Goal: Task Accomplishment & Management: Complete application form

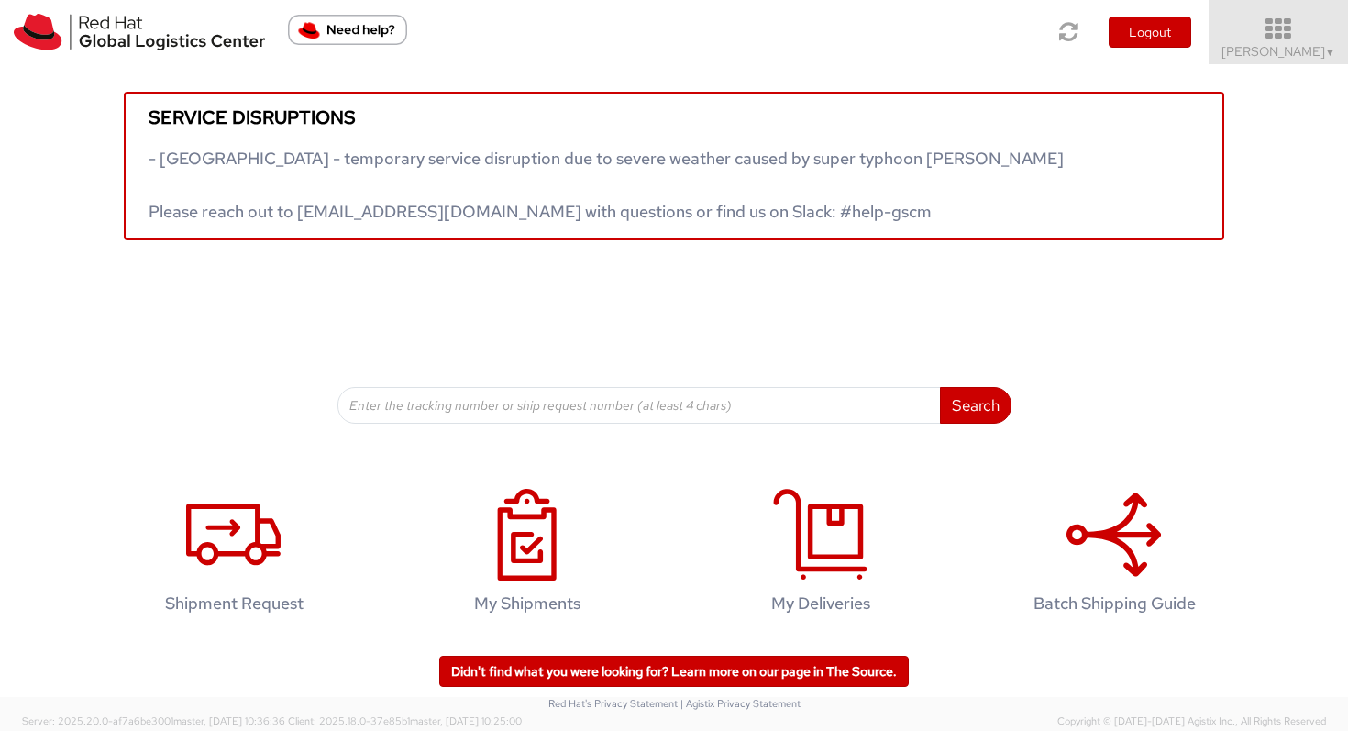
click at [1275, 41] on icon at bounding box center [1279, 30] width 160 height 26
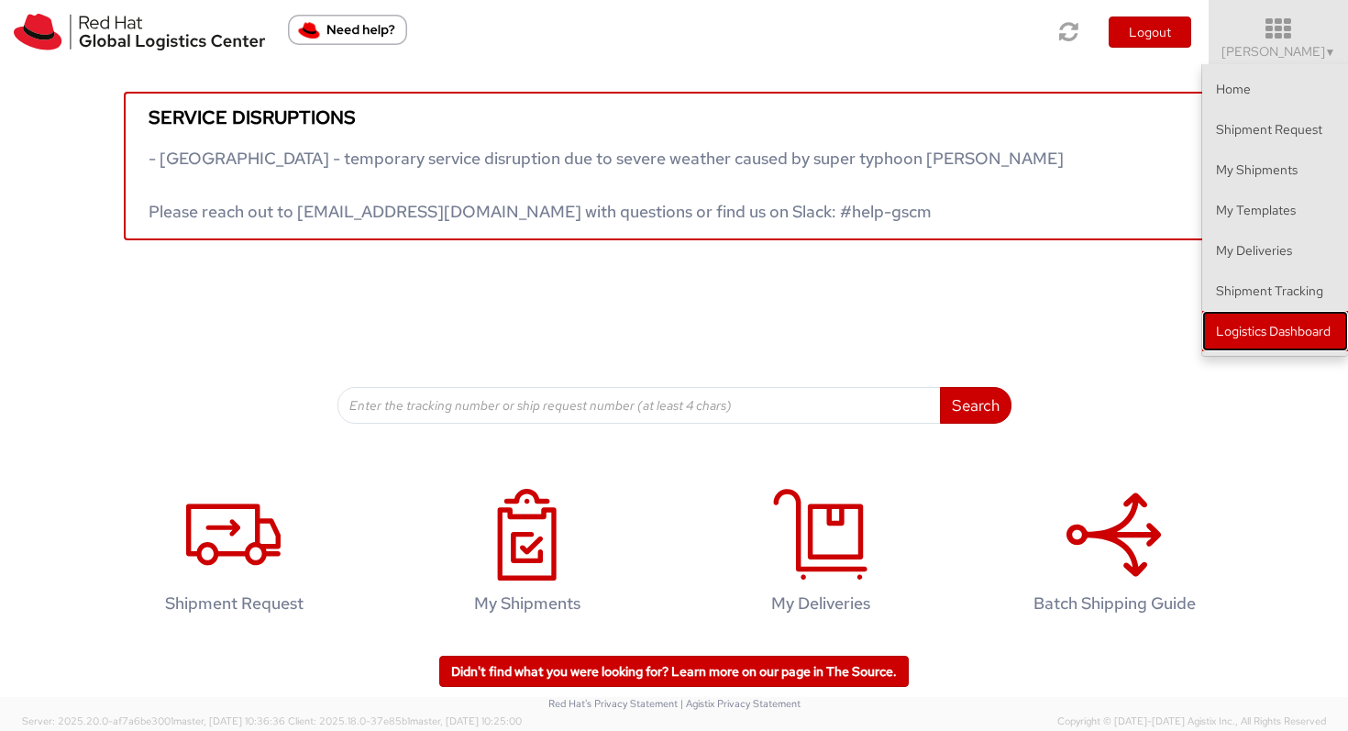
click at [1247, 328] on link "Logistics Dashboard" at bounding box center [1275, 331] width 146 height 40
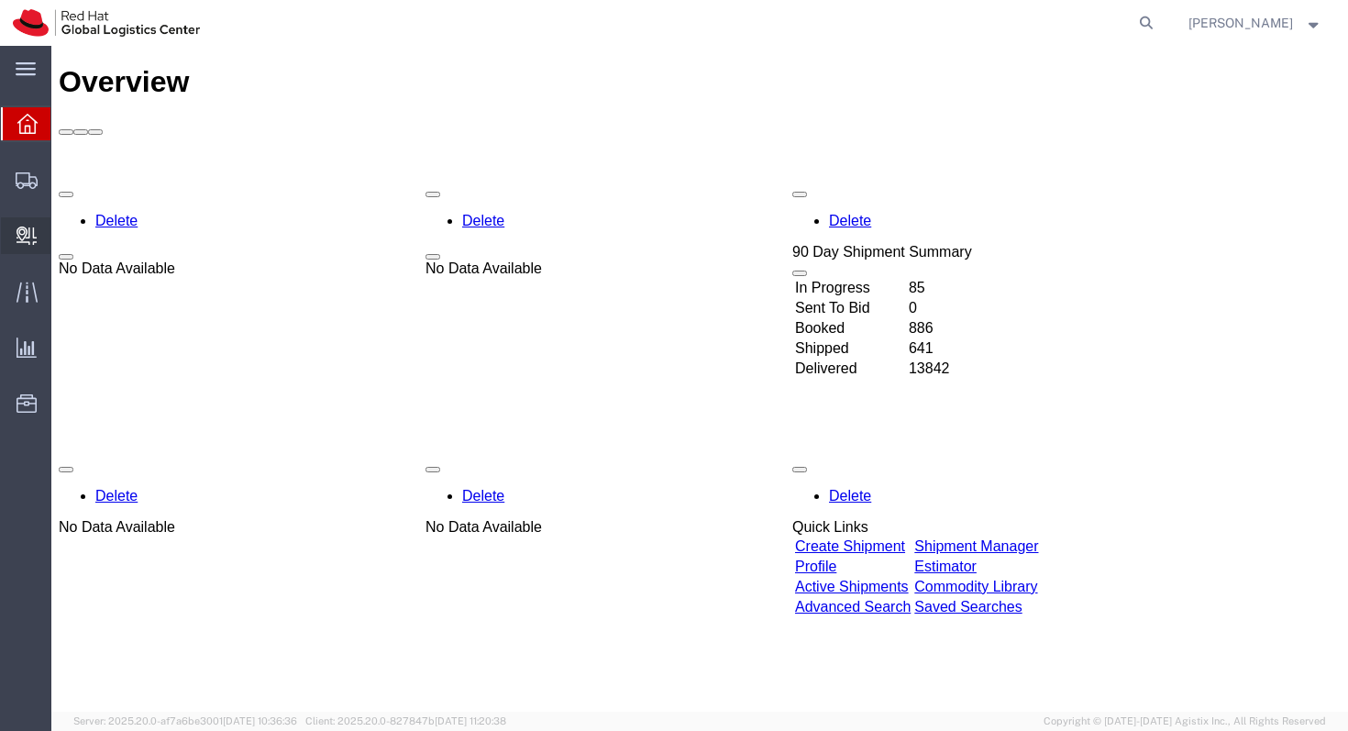
click at [0, 0] on span "Create Delivery" at bounding box center [0, 0] width 0 height 0
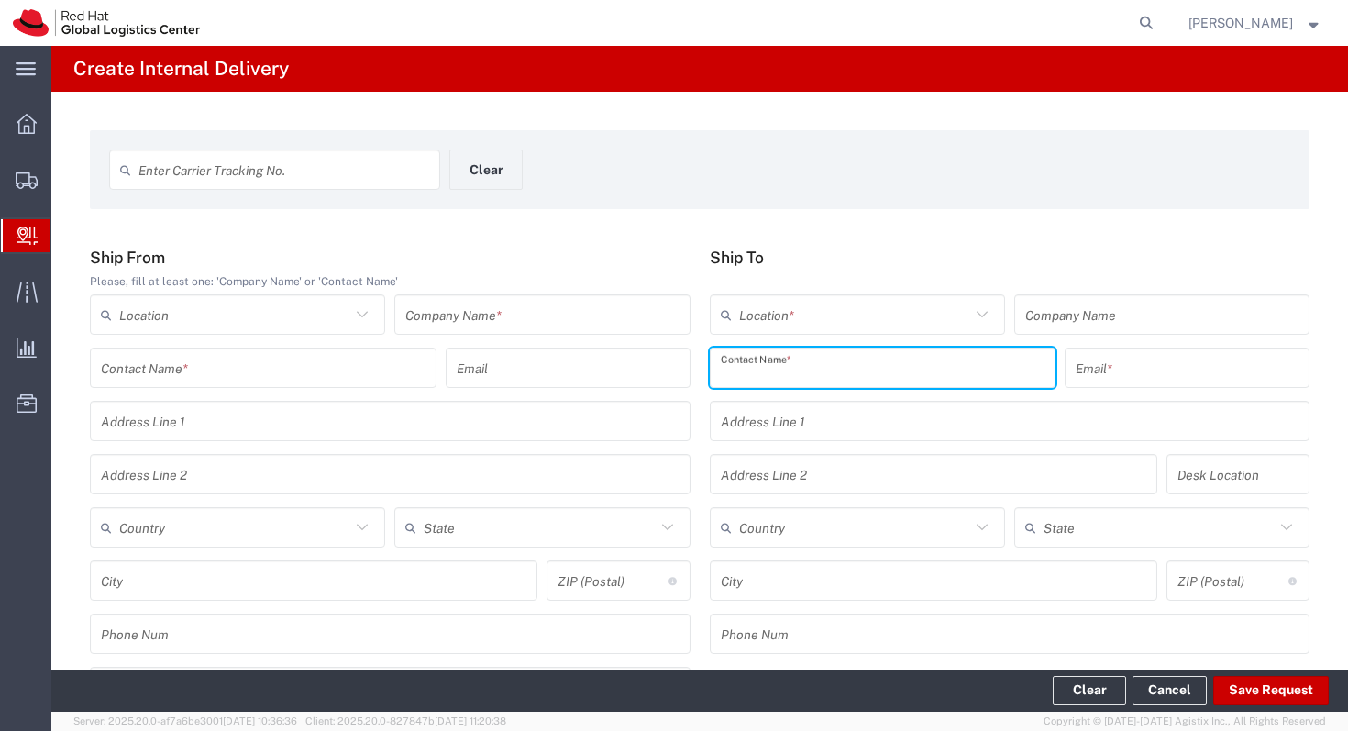
click at [821, 371] on input "text" at bounding box center [883, 368] width 325 height 32
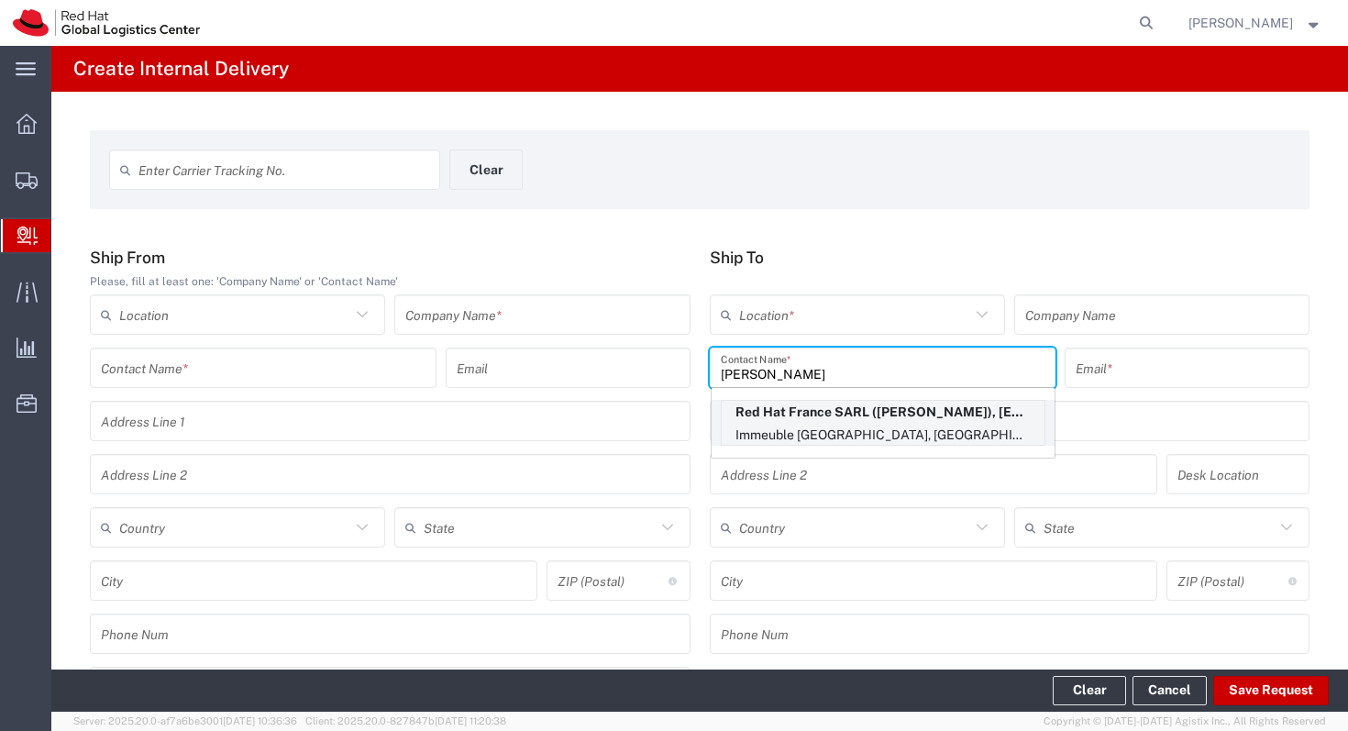
type input "bruno hu"
click at [814, 408] on p "Red Hat France SARL (Bruno Hugon), bhugon@redhat.com" at bounding box center [883, 412] width 323 height 23
type input "RH - Puteaux"
type input "Red Hat France SARL"
type input "Bruno Hugon"
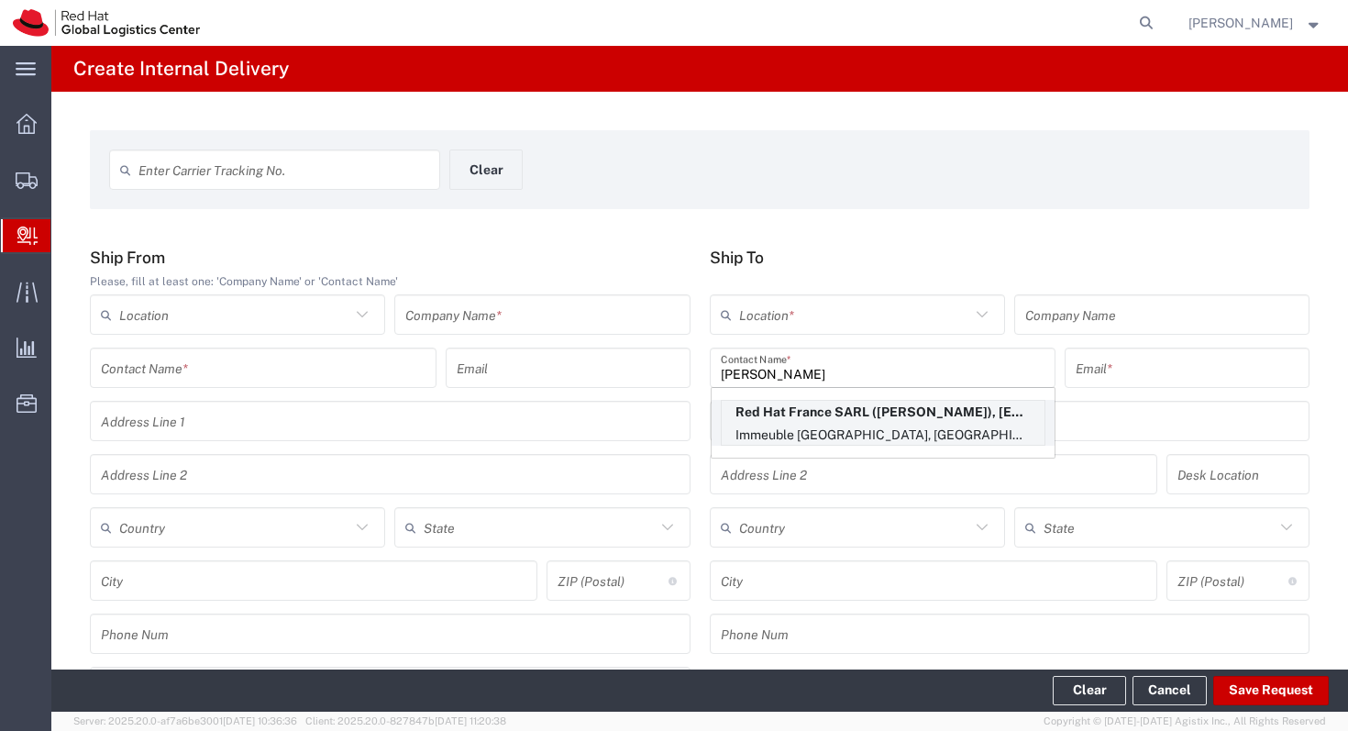
type input "bhugon@redhat.com"
type input "Immeuble Defense Plaza, 8th Floor"
type input "23-25 rue DelariviÃ¨re Lefoullon"
type input "FLEX"
type input "[GEOGRAPHIC_DATA]"
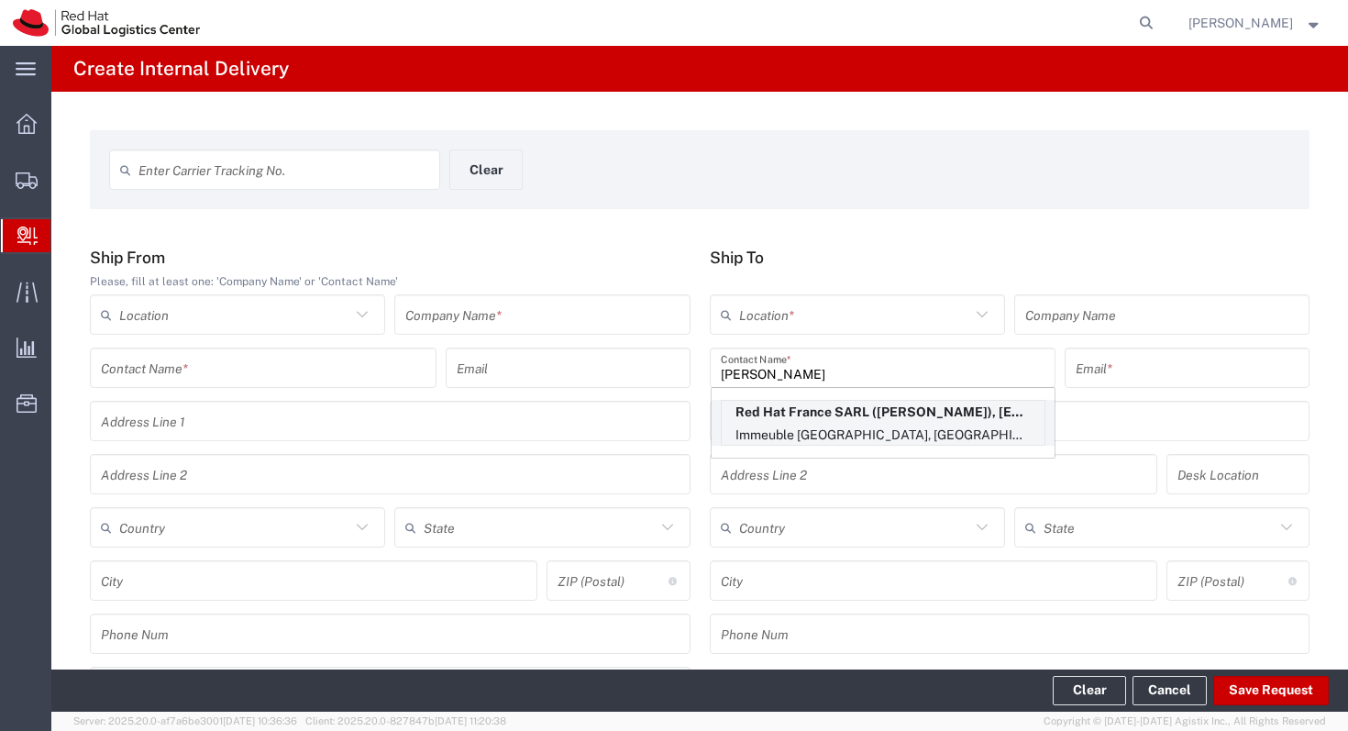
type input "PUTEAUX"
type input "92800"
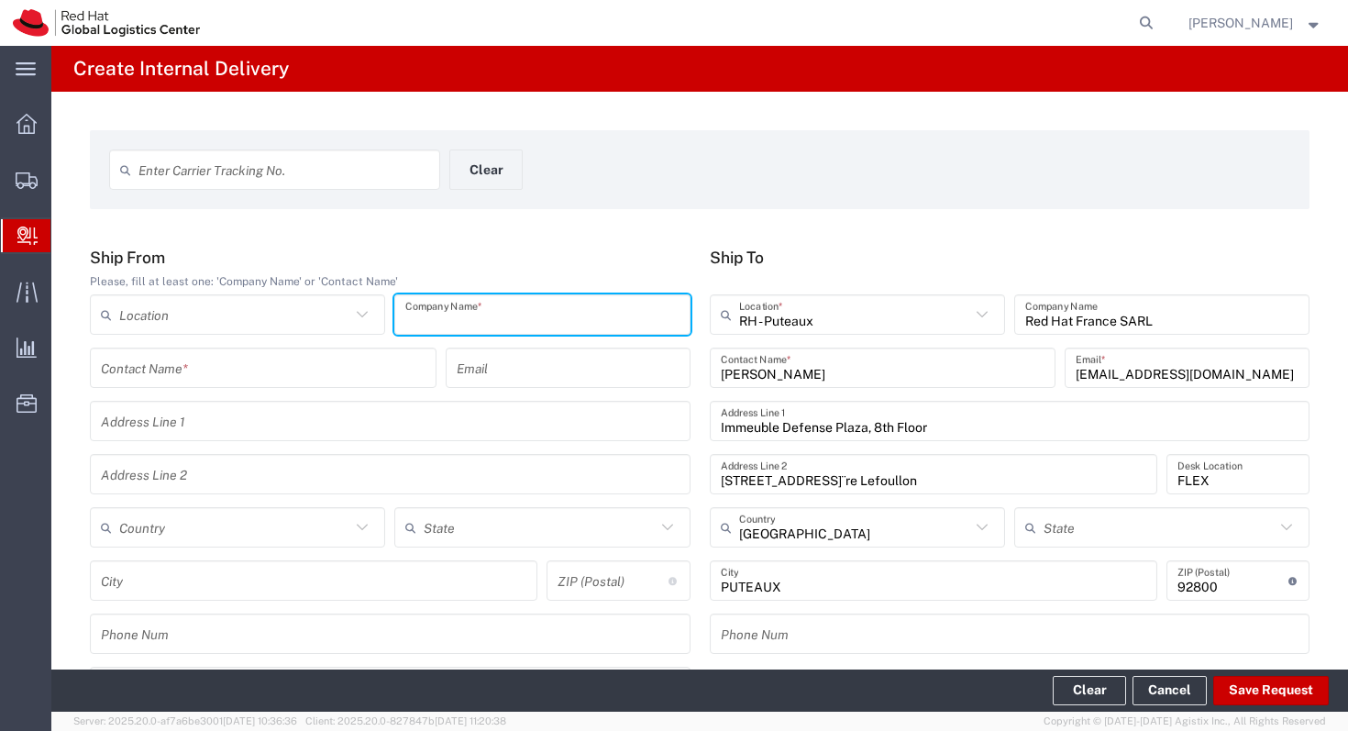
click at [469, 315] on input "text" at bounding box center [541, 315] width 273 height 32
type input "-"
click at [350, 447] on div "Address Line 1 Address Line 2" at bounding box center [390, 454] width 610 height 106
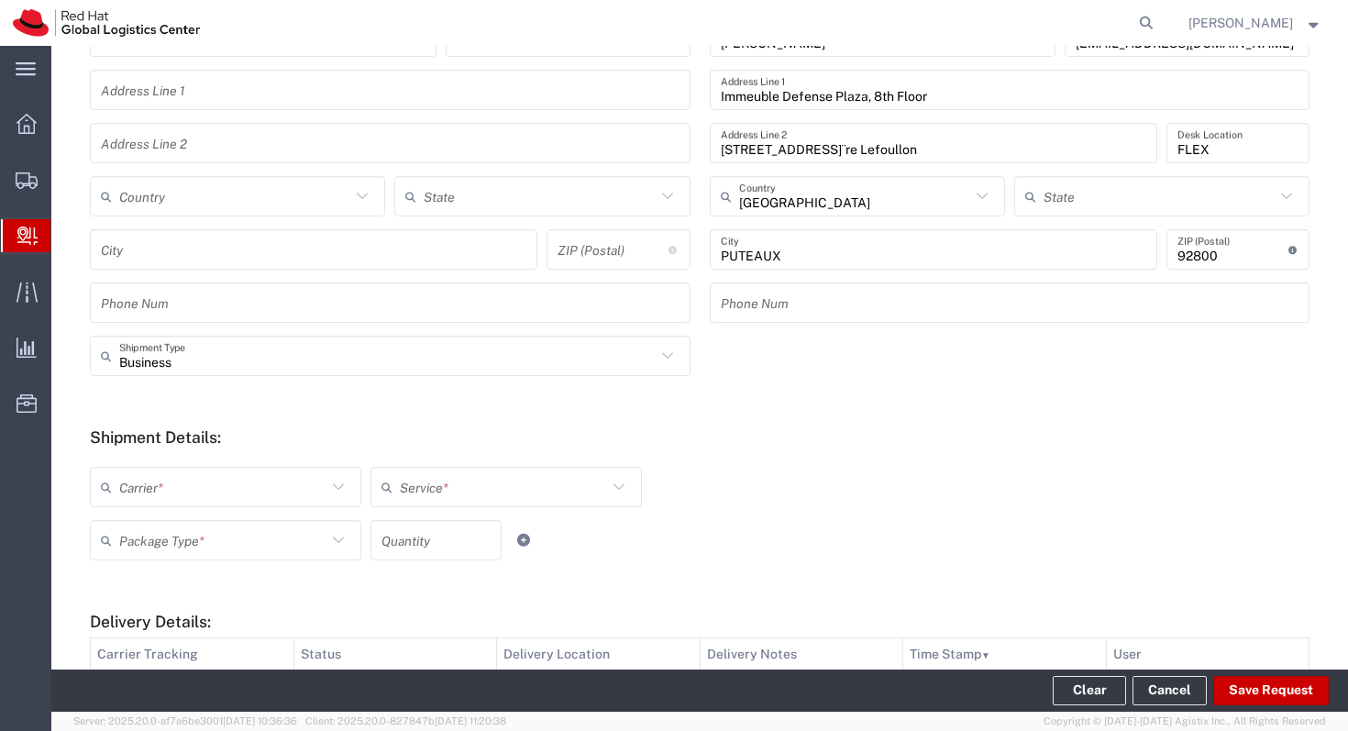
scroll to position [581, 0]
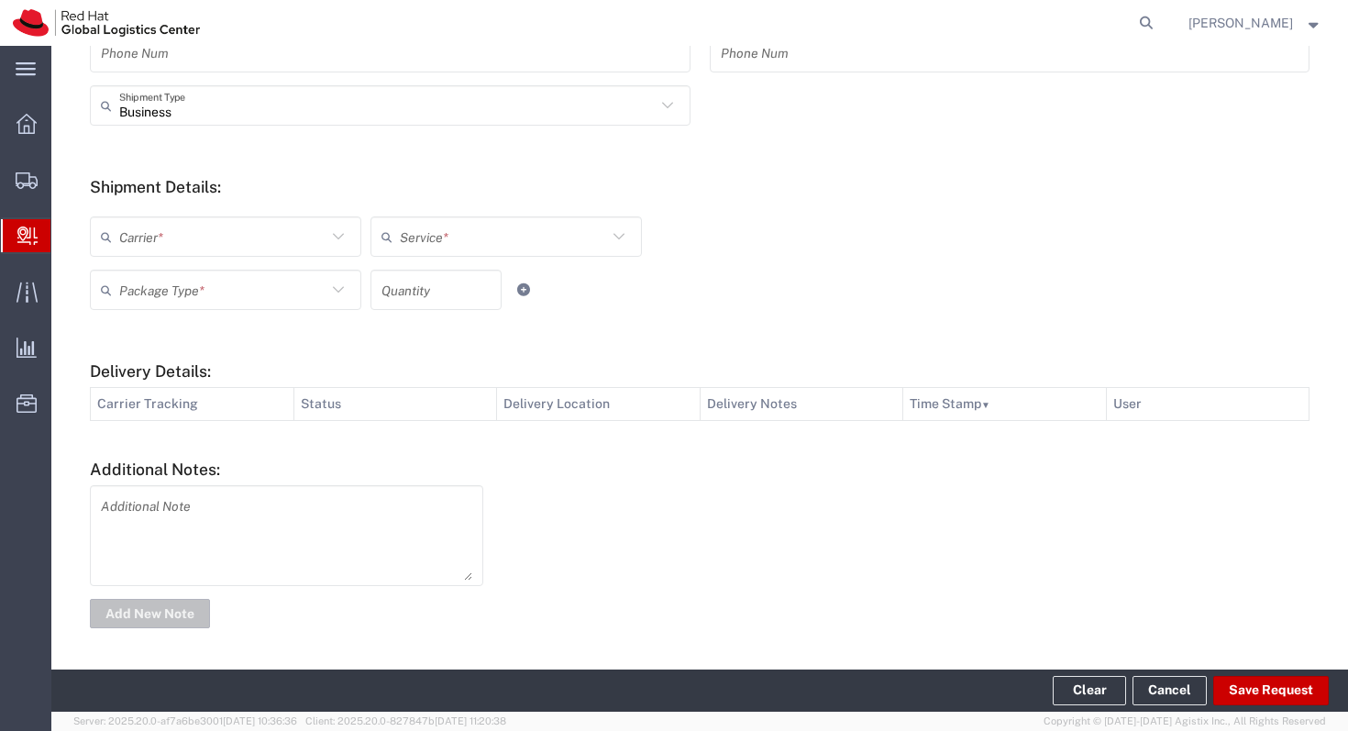
click at [173, 225] on input "text" at bounding box center [222, 237] width 207 height 32
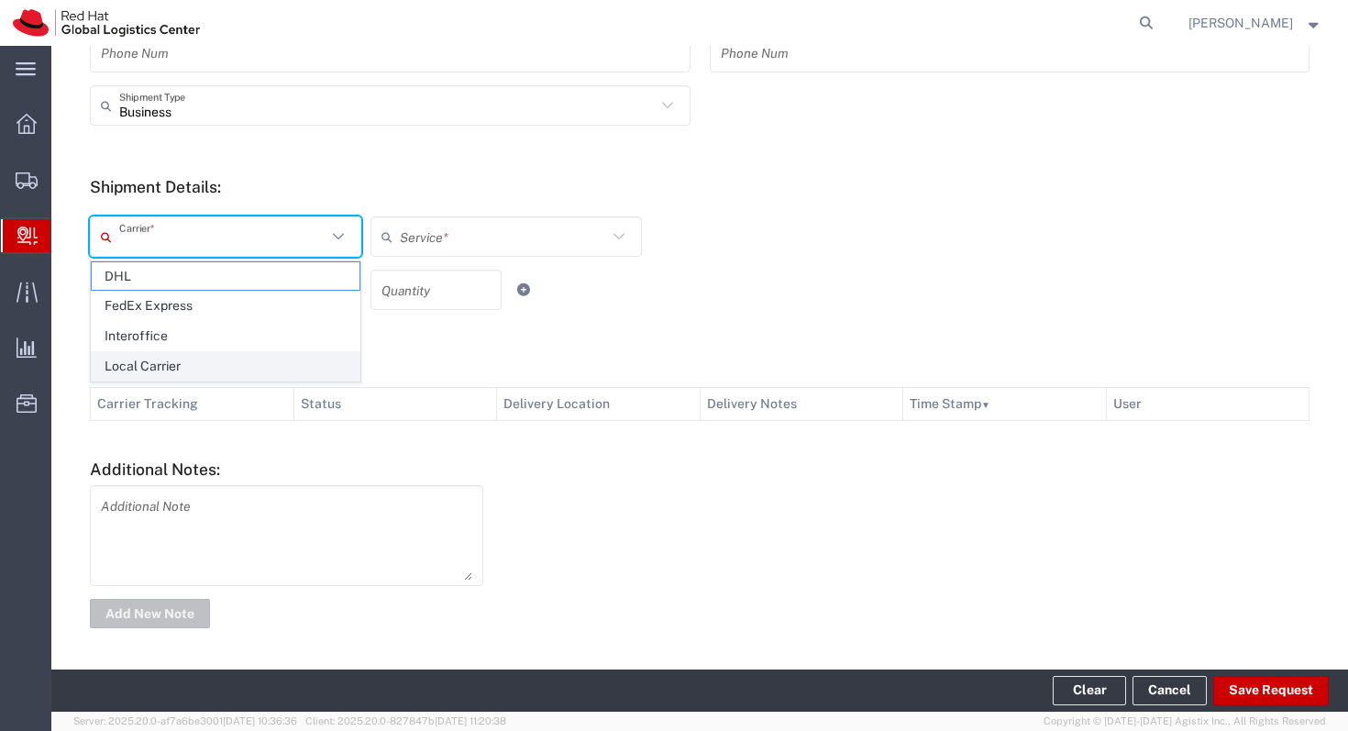
click at [140, 355] on span "Local Carrier" at bounding box center [226, 366] width 268 height 28
type input "Local Carrier"
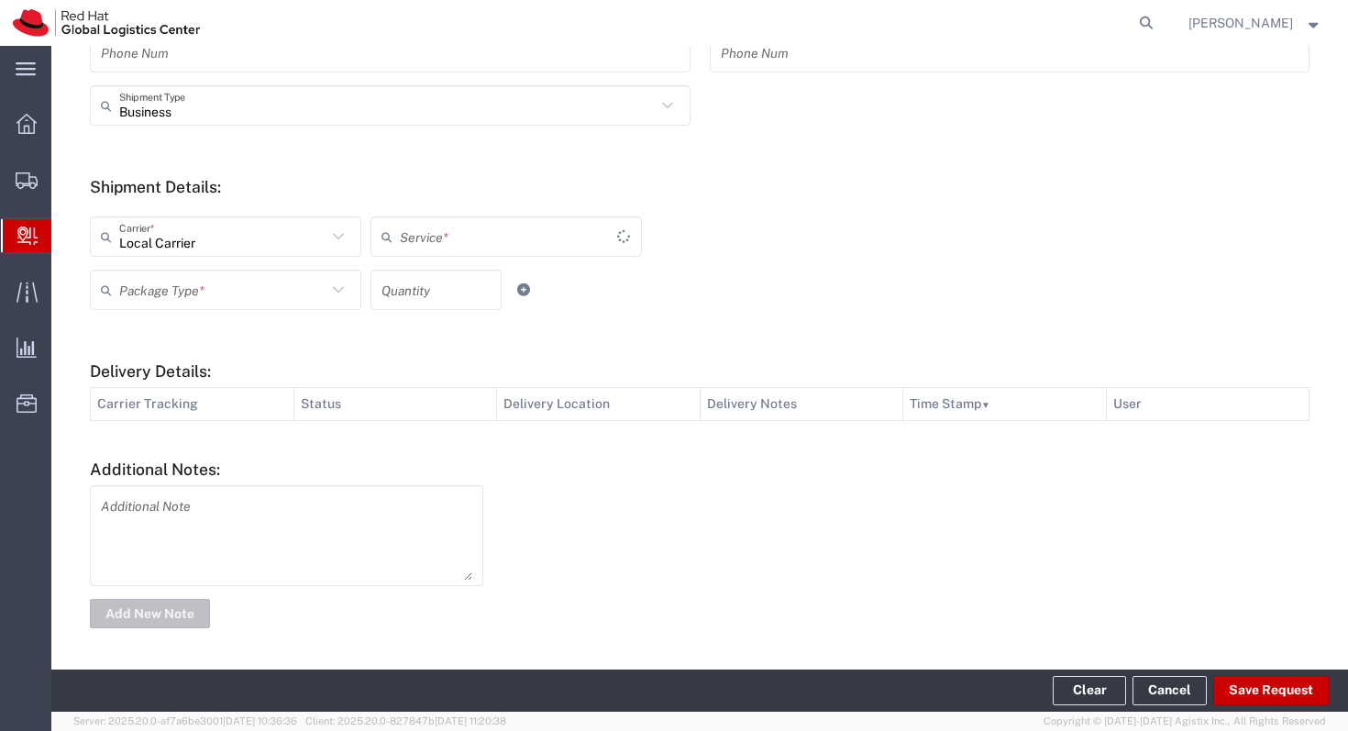
type input "Local_Ground"
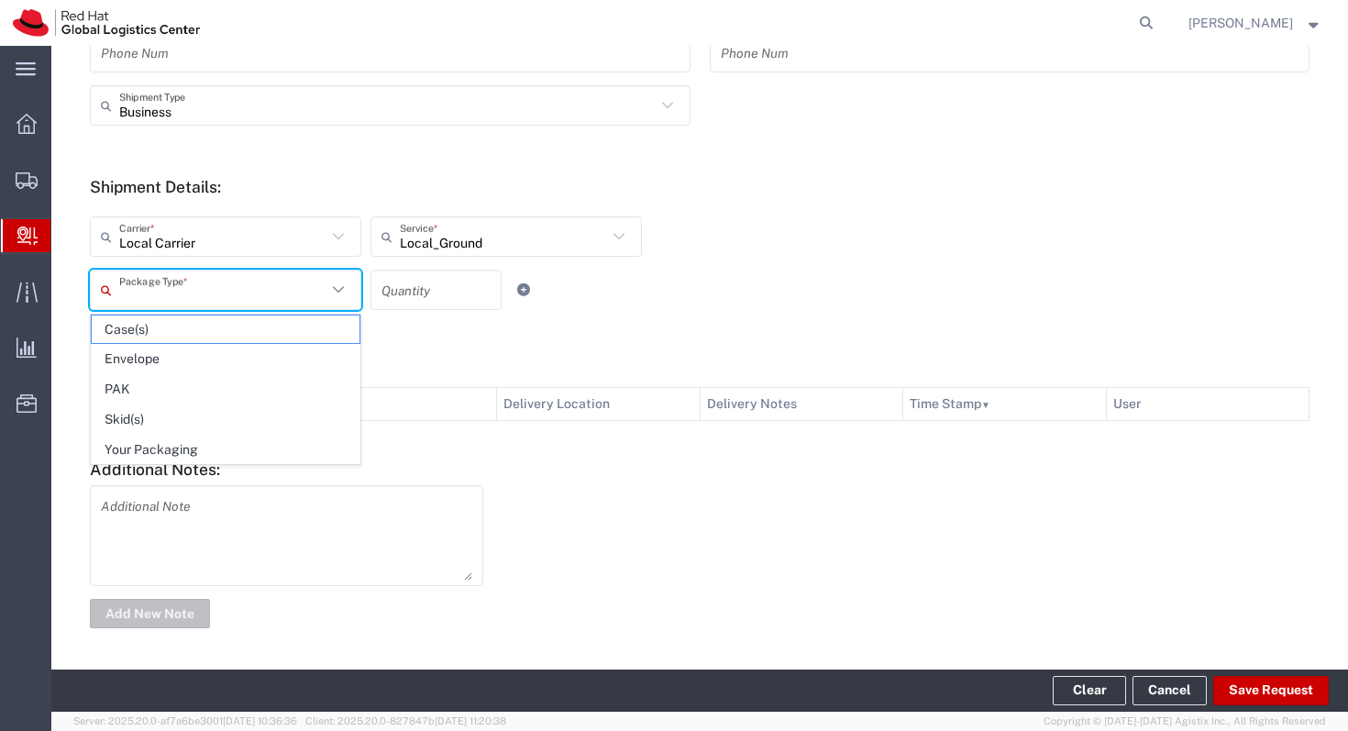
click at [277, 277] on input "text" at bounding box center [222, 290] width 207 height 32
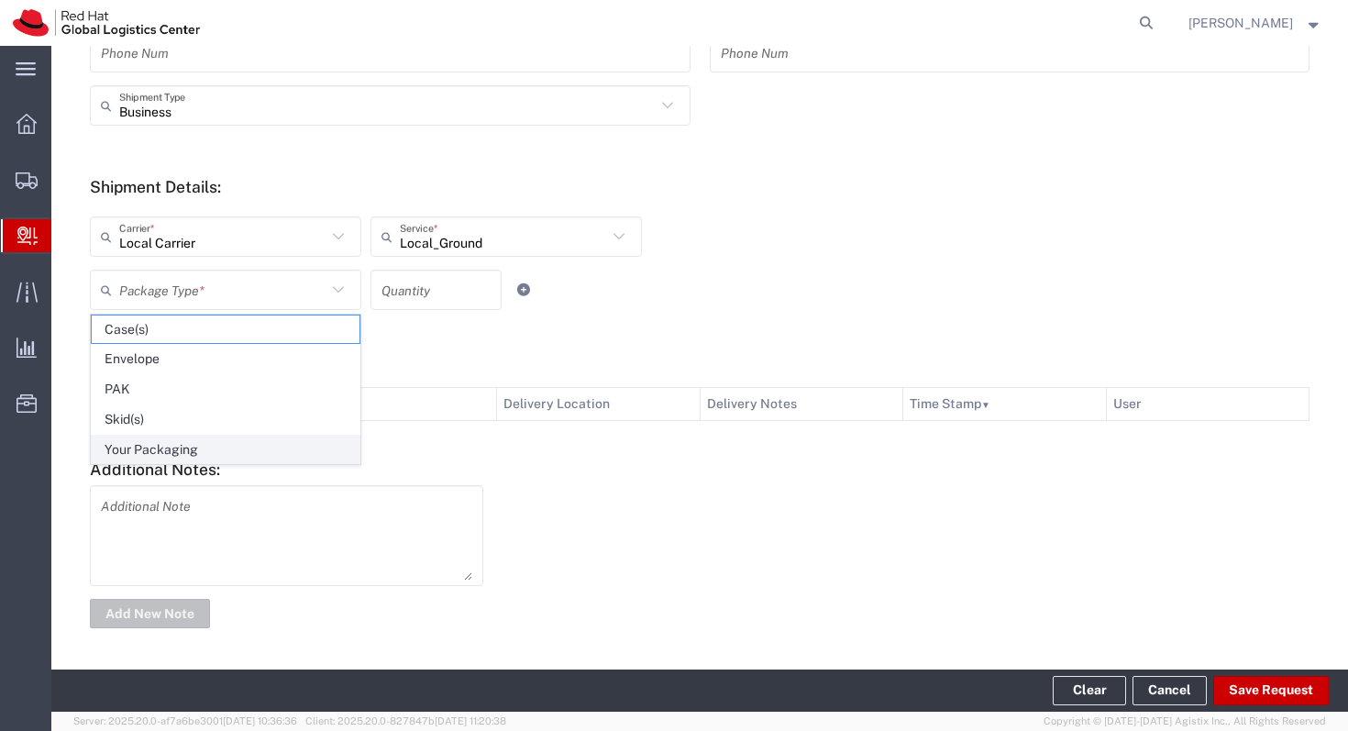
click at [183, 448] on span "Your Packaging" at bounding box center [226, 450] width 268 height 28
type input "Your Packaging"
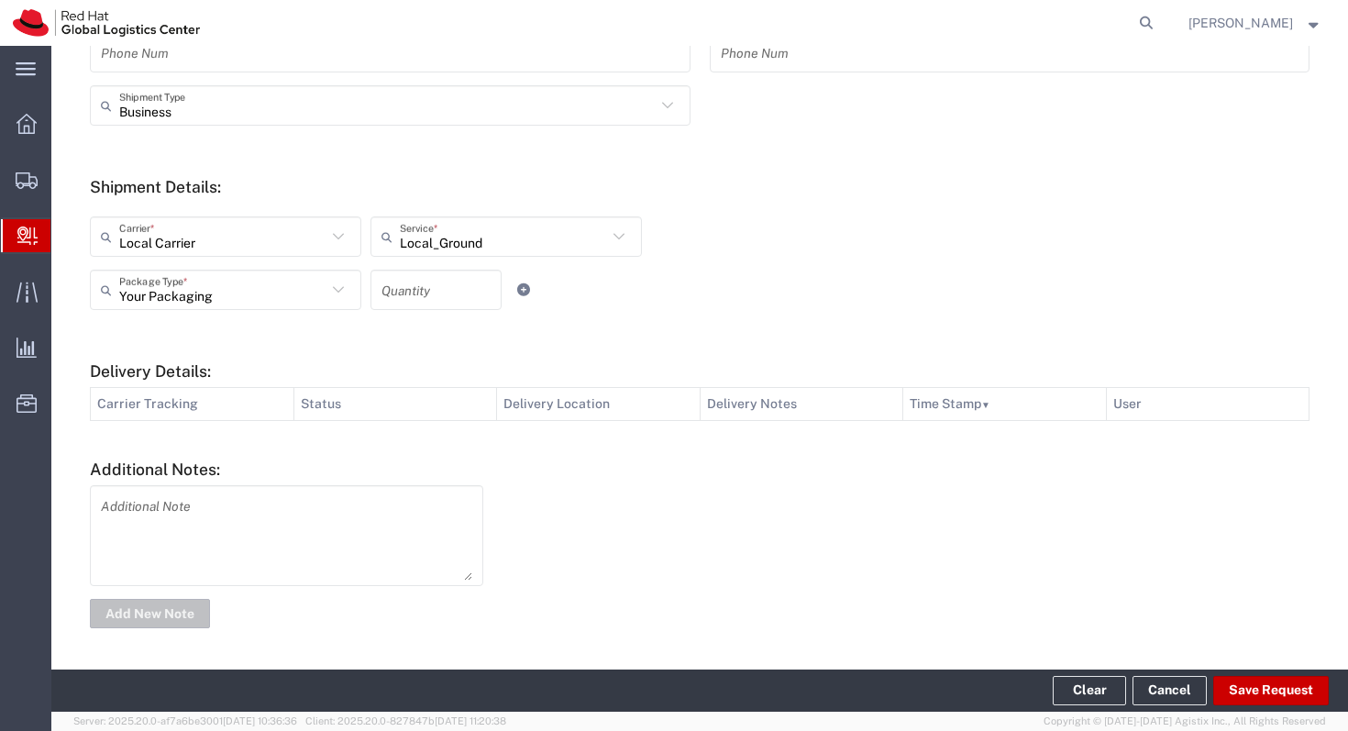
click at [410, 303] on input "number" at bounding box center [435, 290] width 109 height 32
type input "1"
click at [1272, 698] on button "Save Request" at bounding box center [1271, 690] width 116 height 29
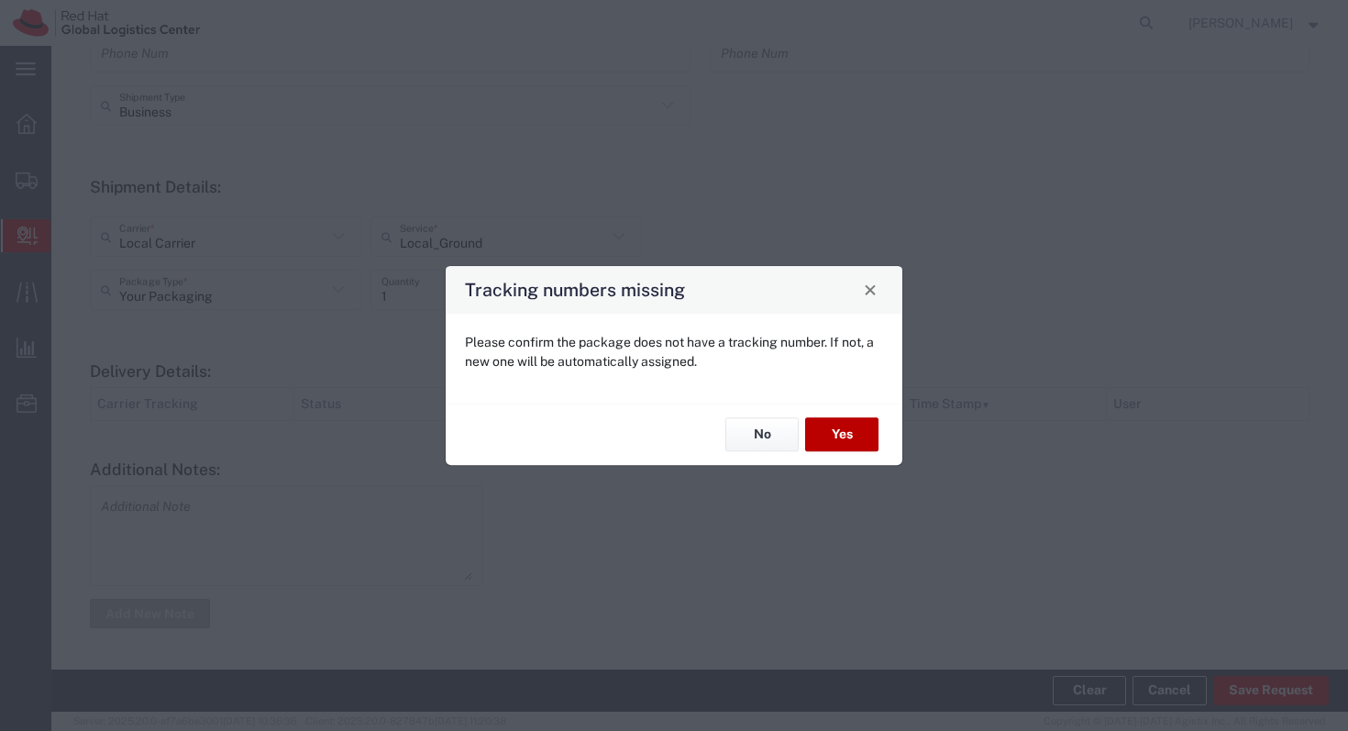
click at [843, 432] on button "Yes" at bounding box center [841, 435] width 73 height 34
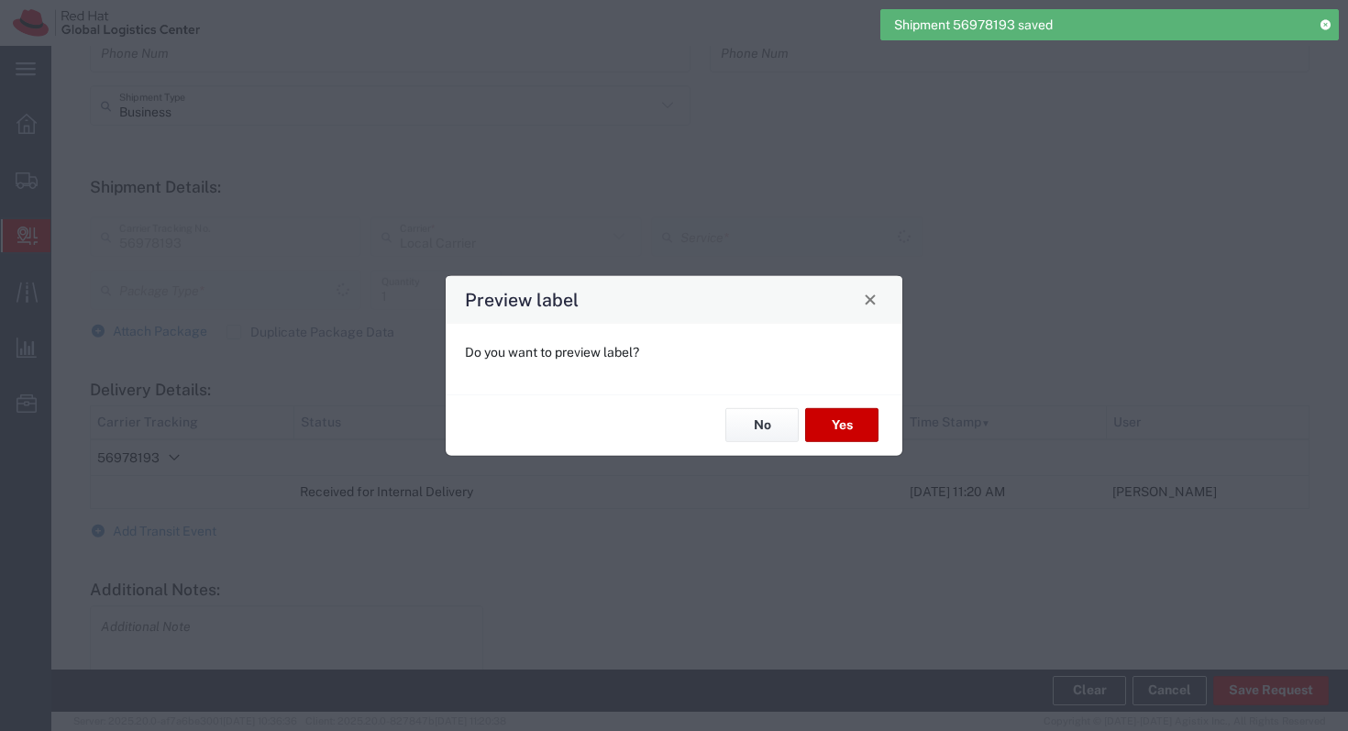
type input "Your Packaging"
type input "Local_Ground"
click at [749, 422] on button "No" at bounding box center [761, 425] width 73 height 34
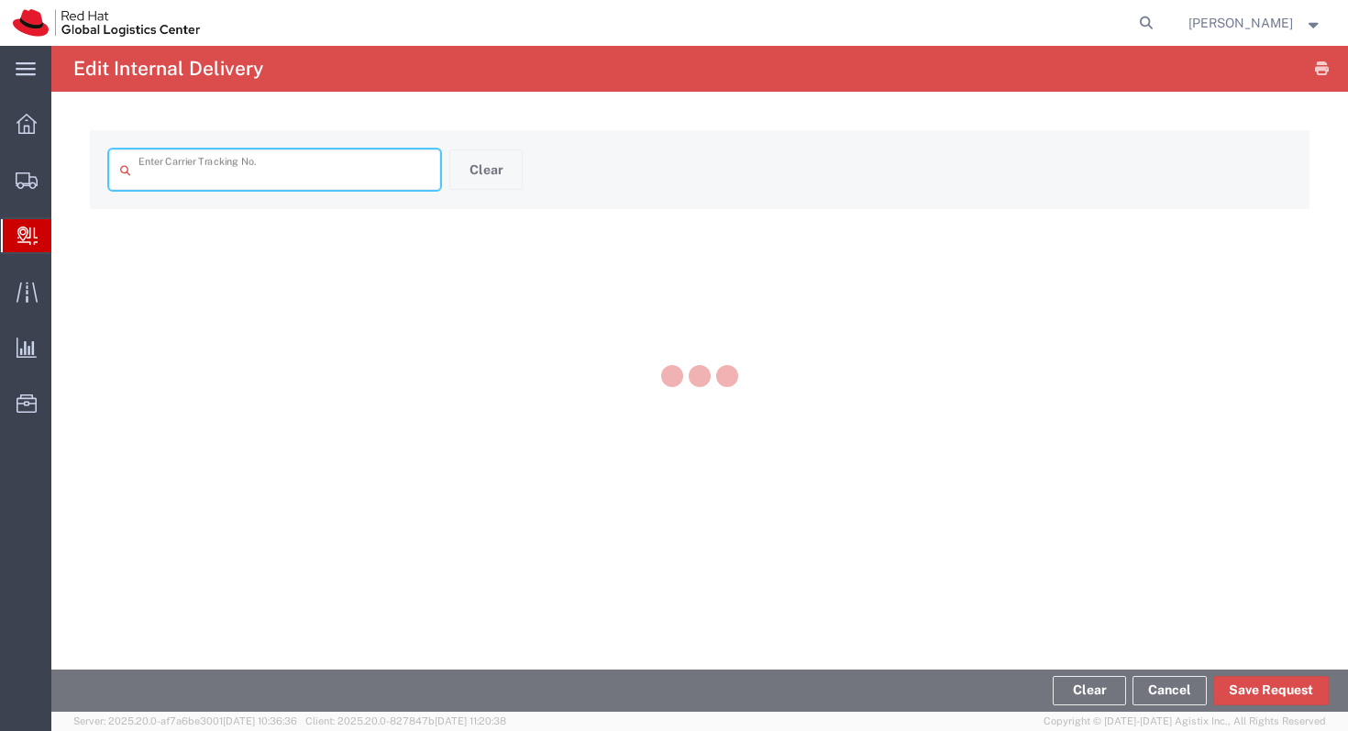
type input "56978193"
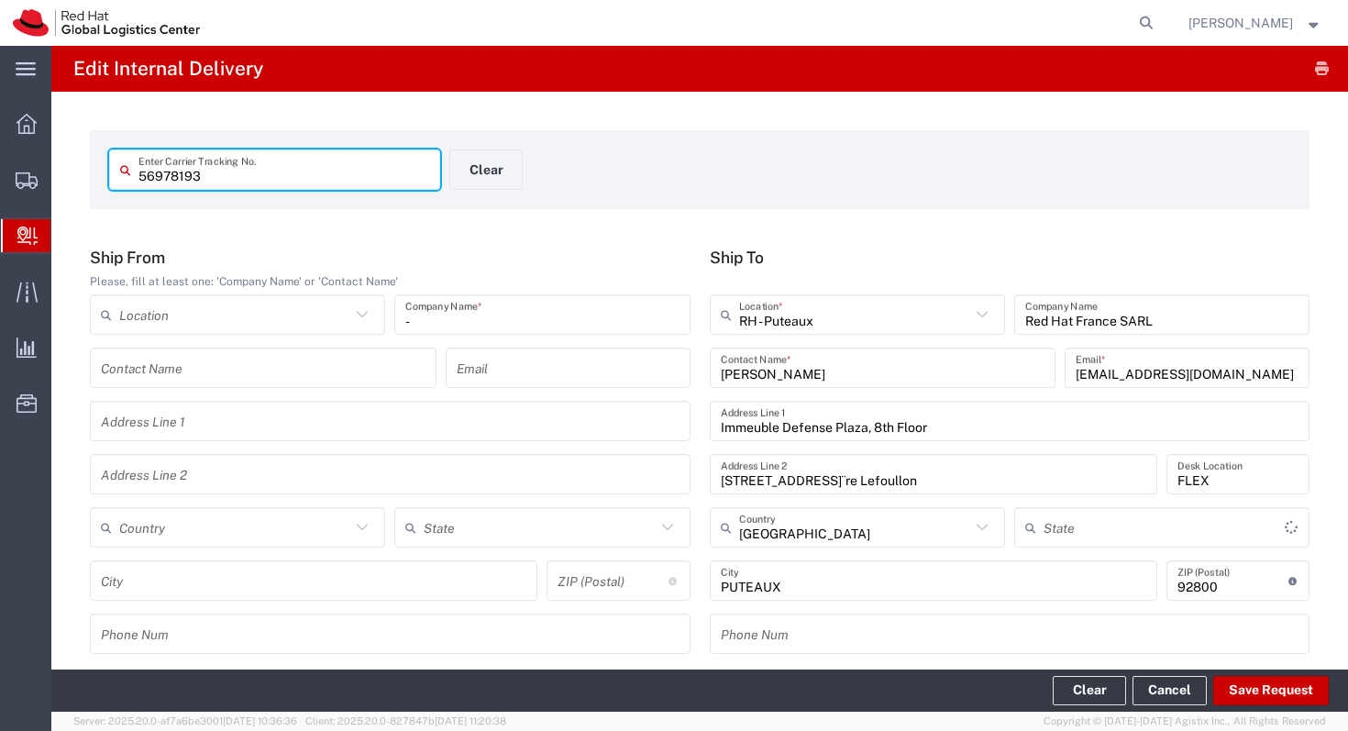
type input "Your Packaging"
type input "Local_Ground"
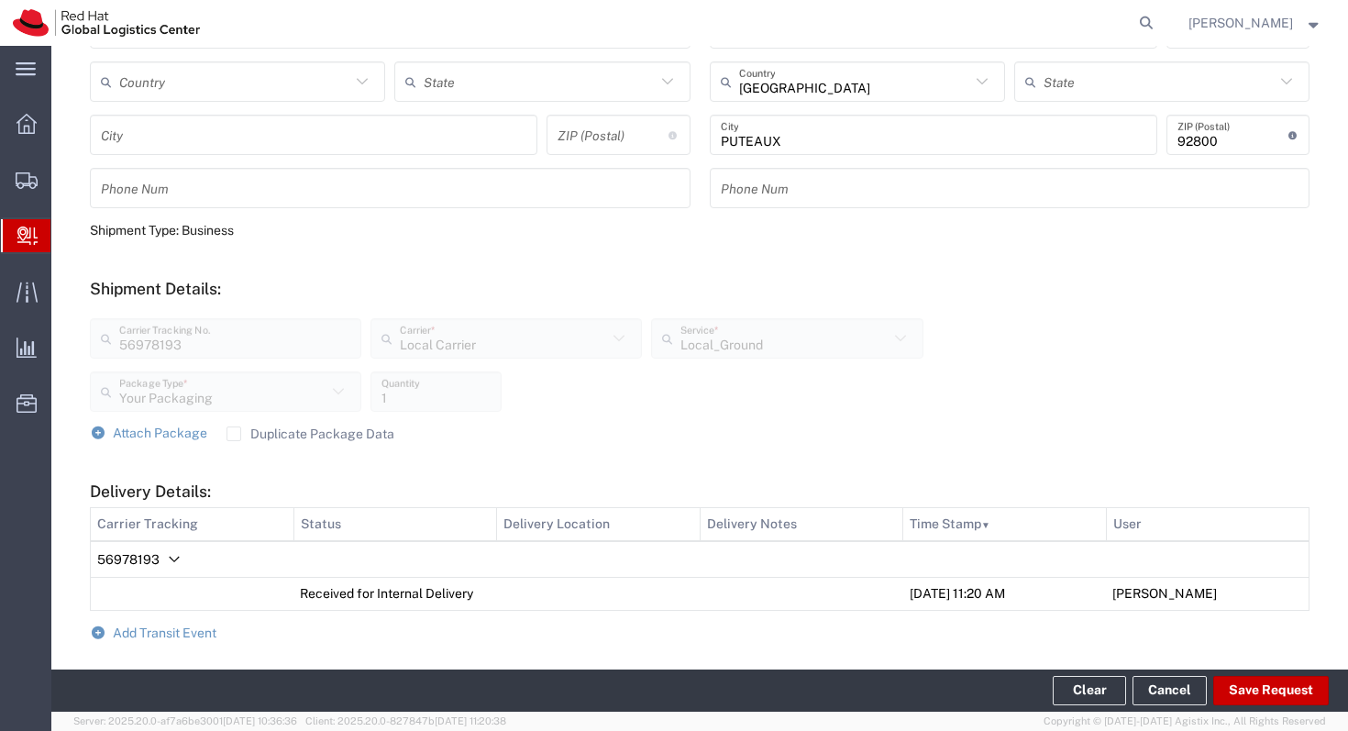
scroll to position [668, 0]
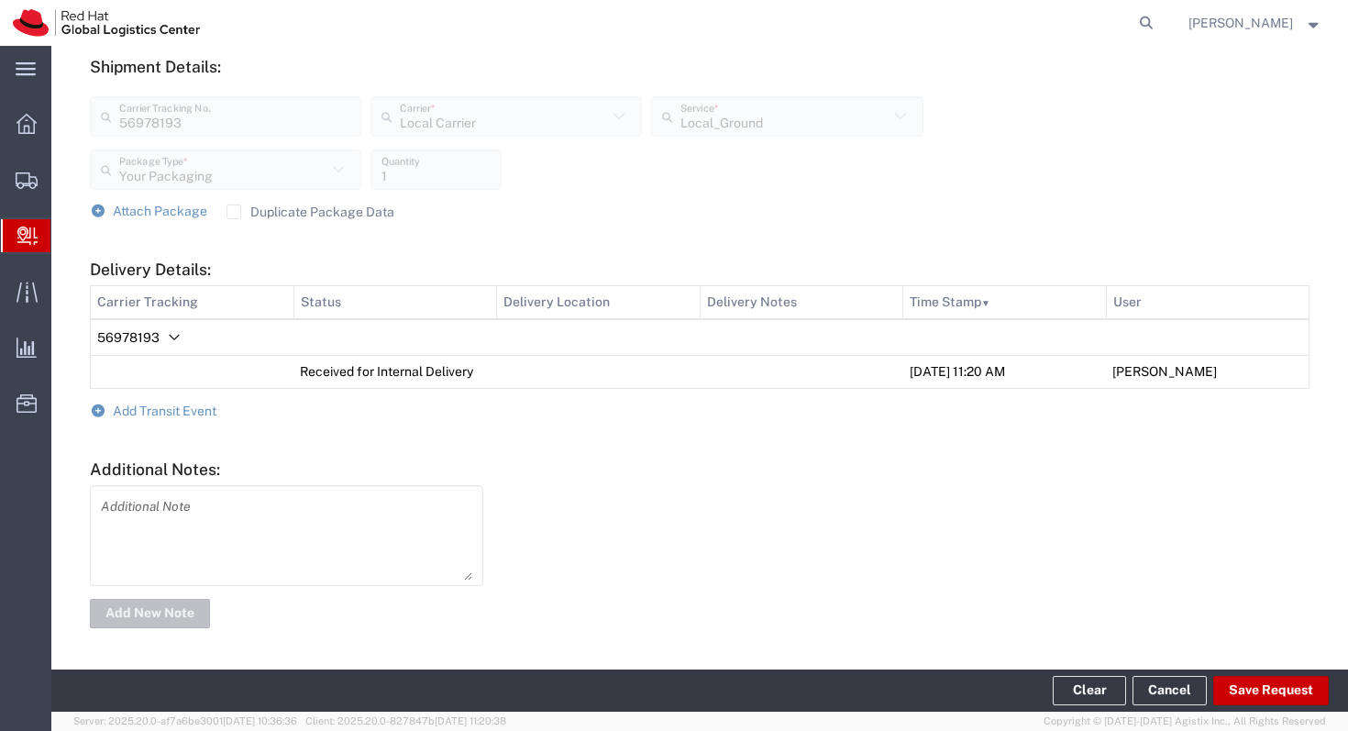
click at [165, 401] on form "Ship From Please, fill at least one: 'Company Name' or 'Contact Name' Location …" at bounding box center [700, 105] width 1220 height 1051
click at [171, 412] on span "Add Transit Event" at bounding box center [165, 410] width 104 height 15
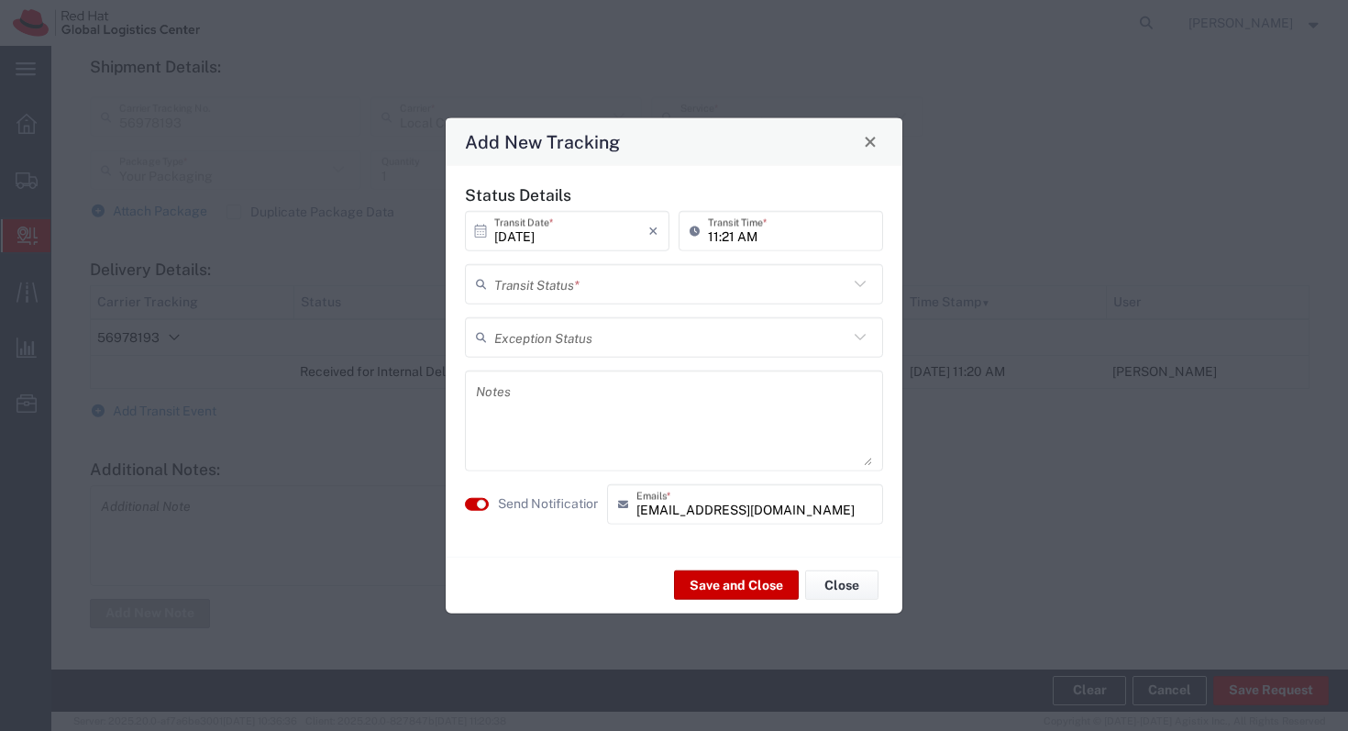
click at [583, 282] on input "text" at bounding box center [671, 284] width 354 height 32
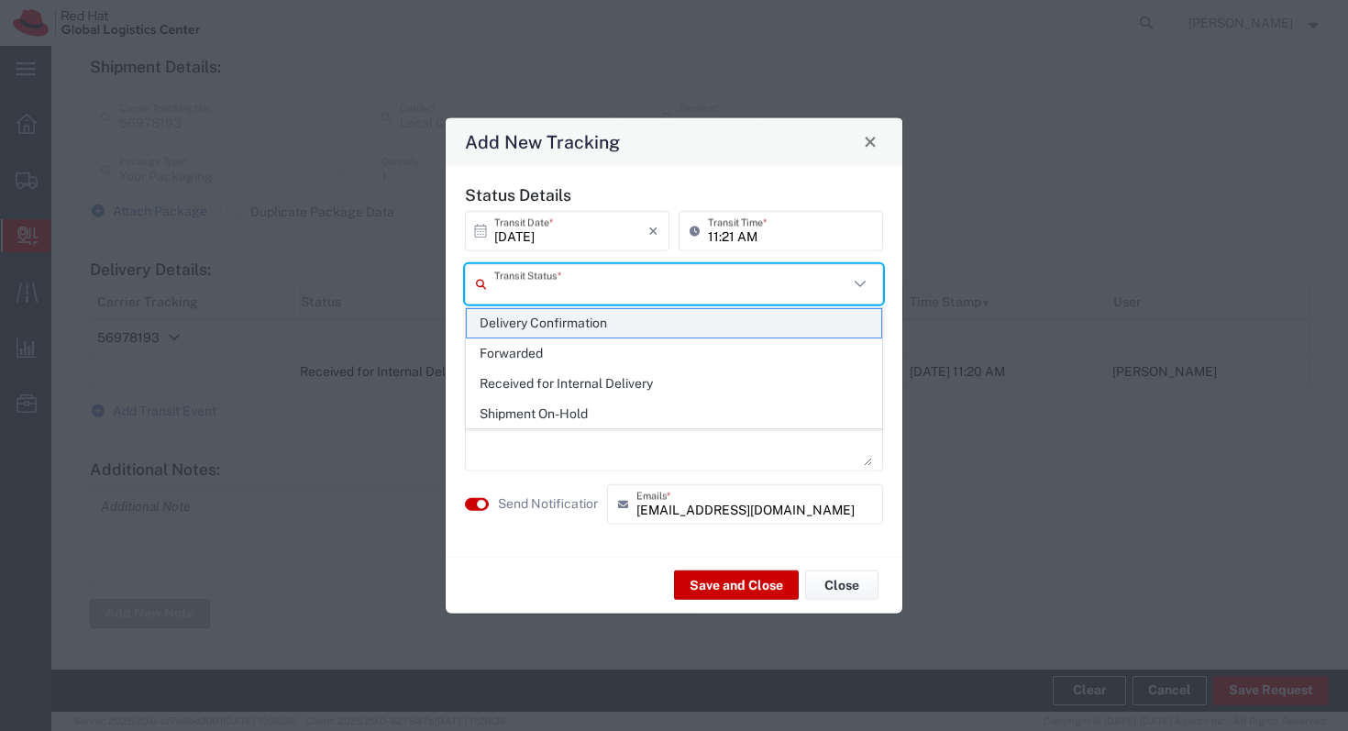
click at [585, 323] on span "Delivery Confirmation" at bounding box center [674, 323] width 414 height 28
type input "Delivery Confirmation"
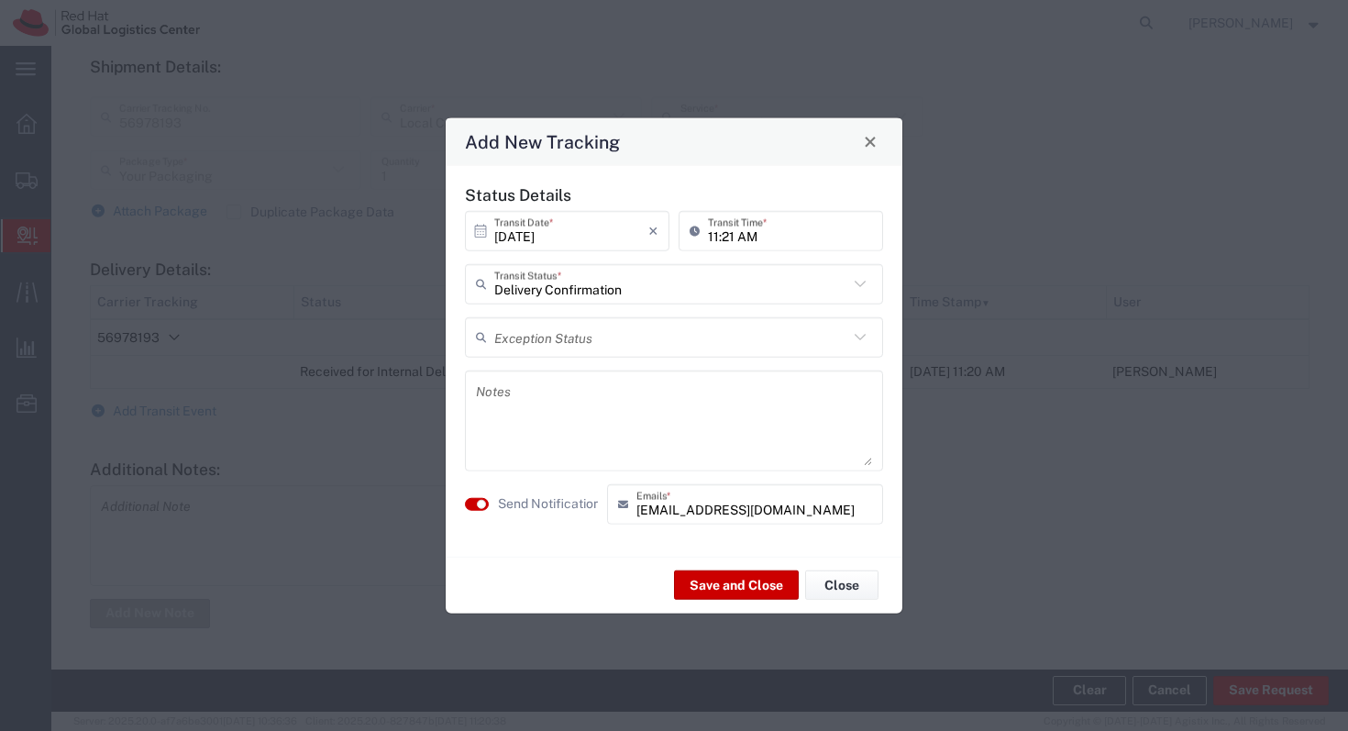
click at [558, 394] on textarea at bounding box center [674, 420] width 396 height 90
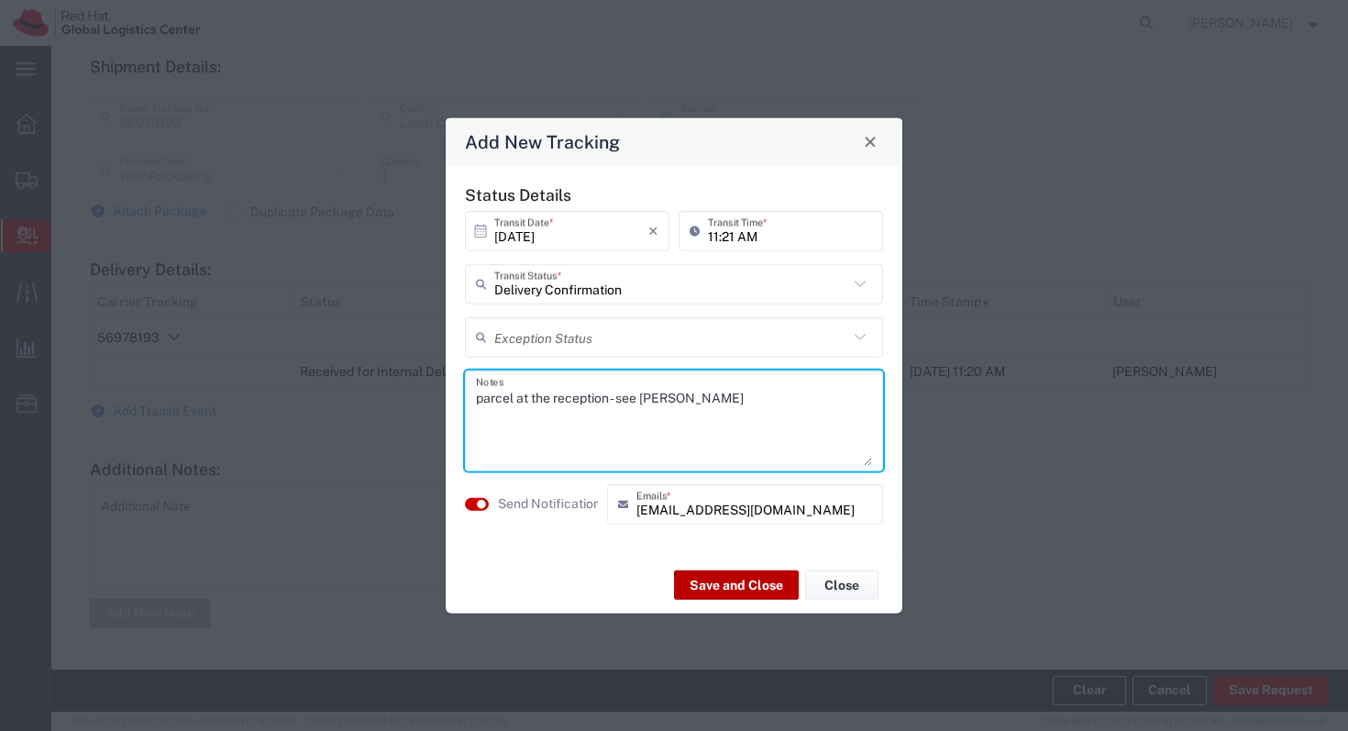
type textarea "parcel at the reception - see Irene Tirozzi"
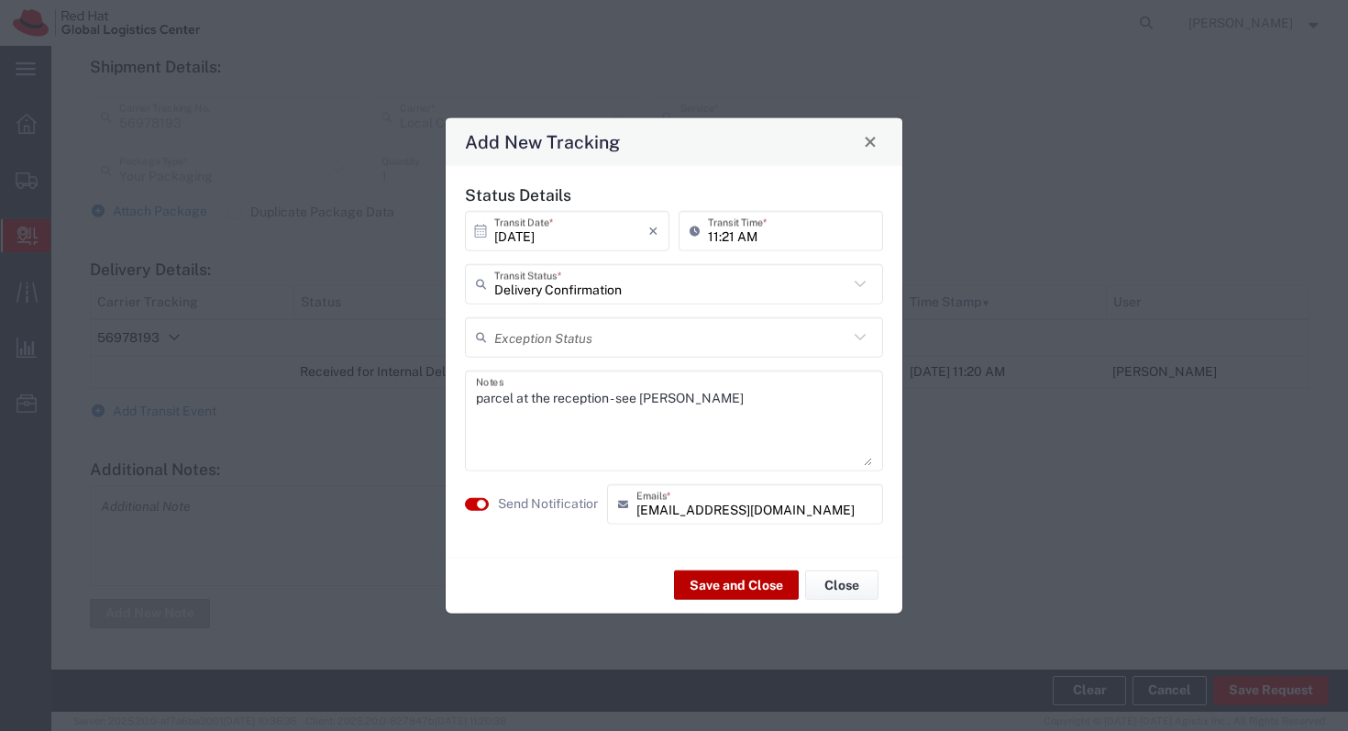
click at [728, 586] on button "Save and Close" at bounding box center [736, 584] width 125 height 29
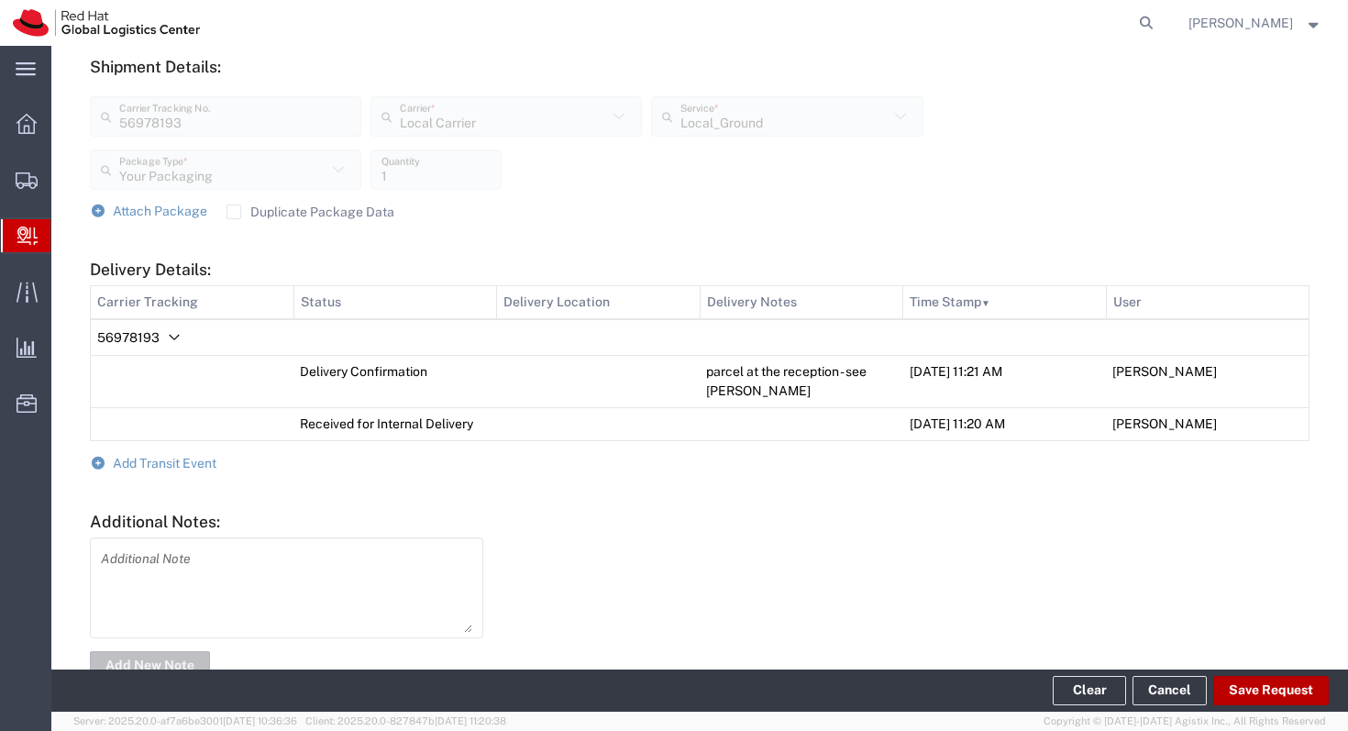
click at [1261, 696] on button "Save Request" at bounding box center [1271, 690] width 116 height 29
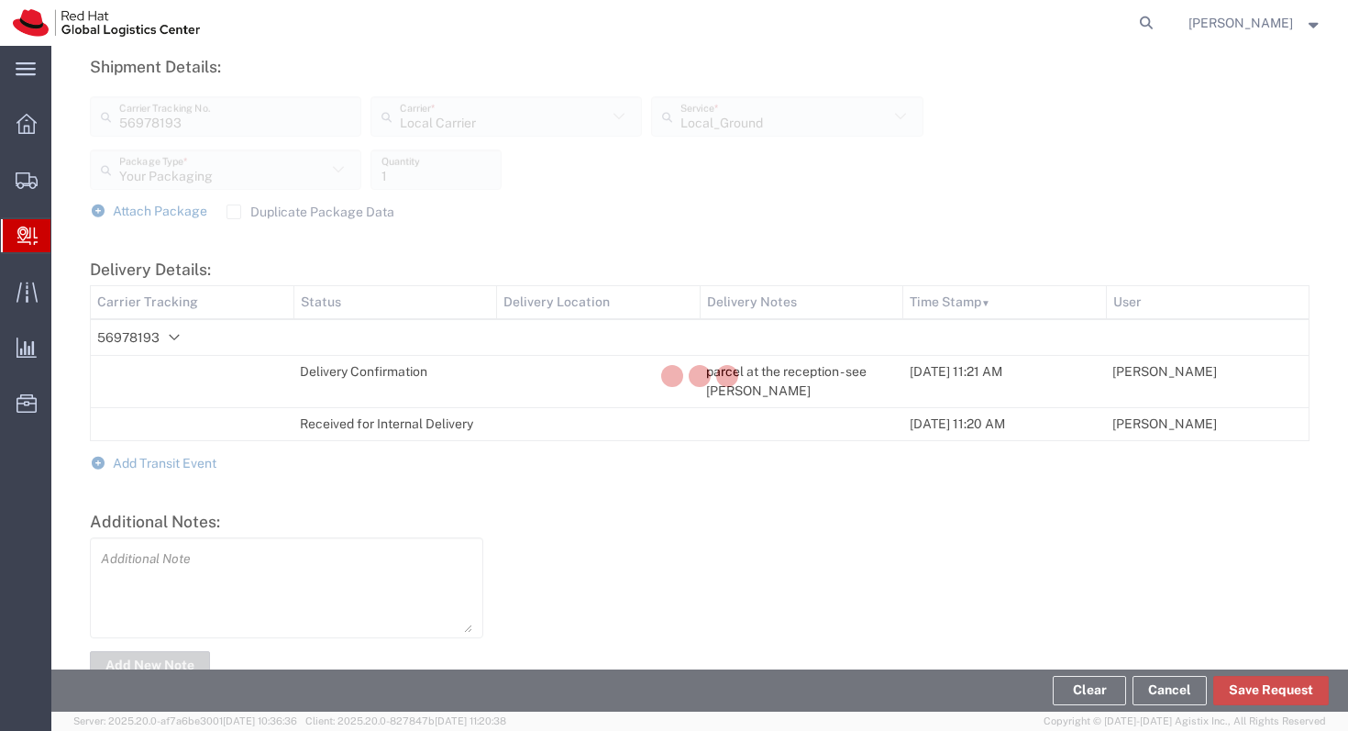
scroll to position [702, 0]
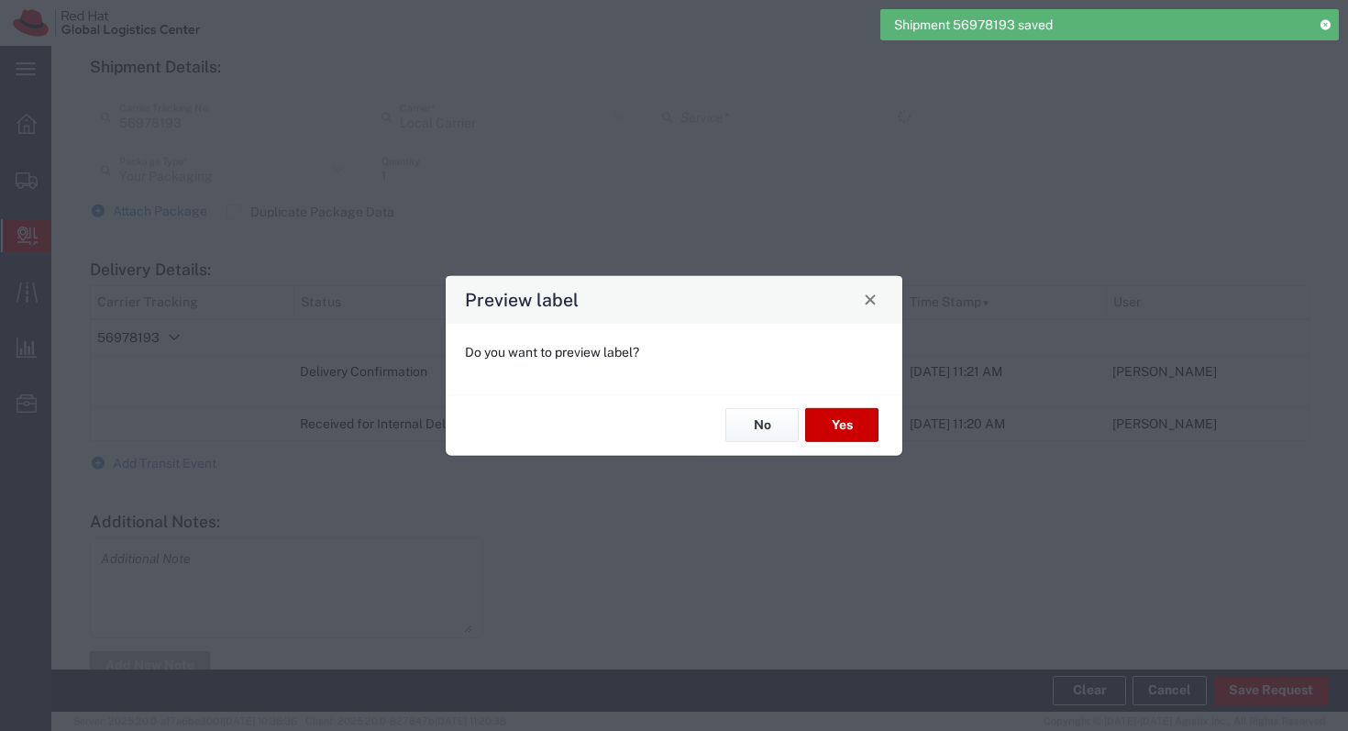
type input "Local_Ground"
click at [756, 429] on button "No" at bounding box center [761, 425] width 73 height 34
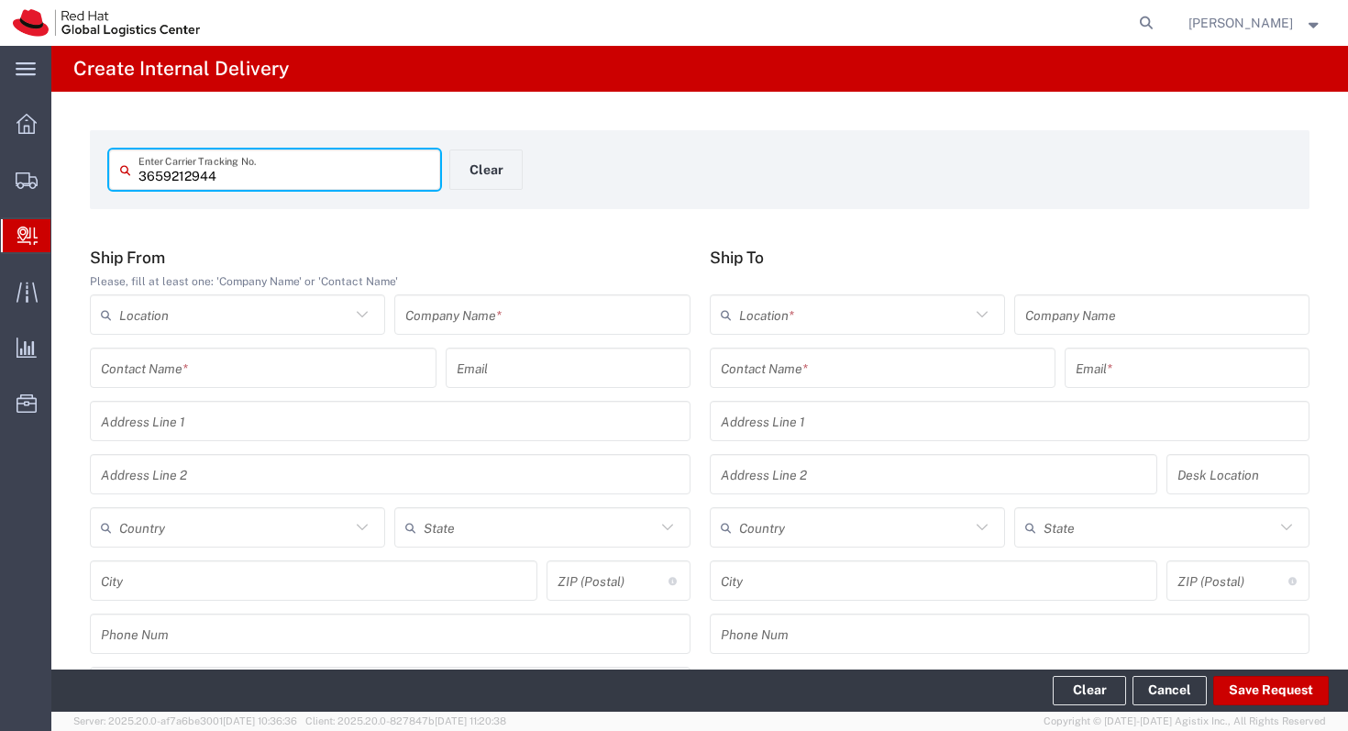
type input "3659212944"
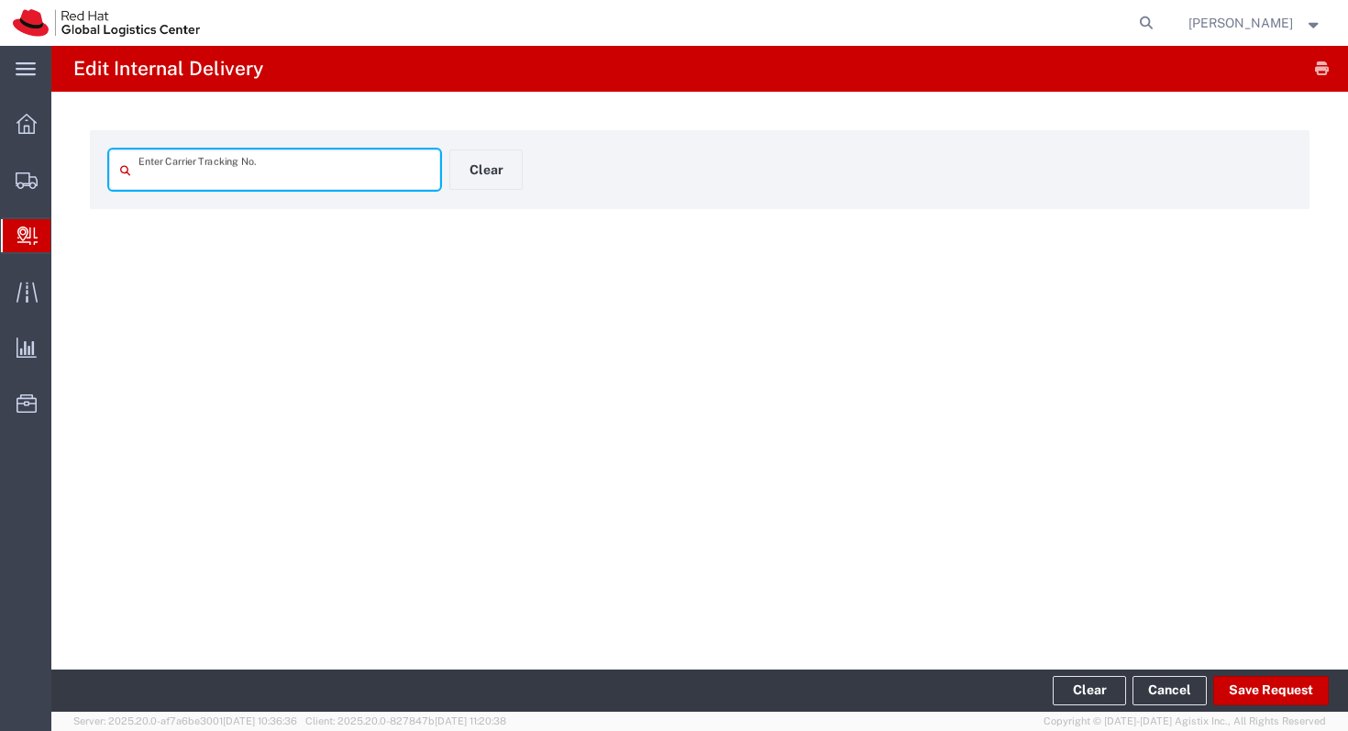
type input "3659212944"
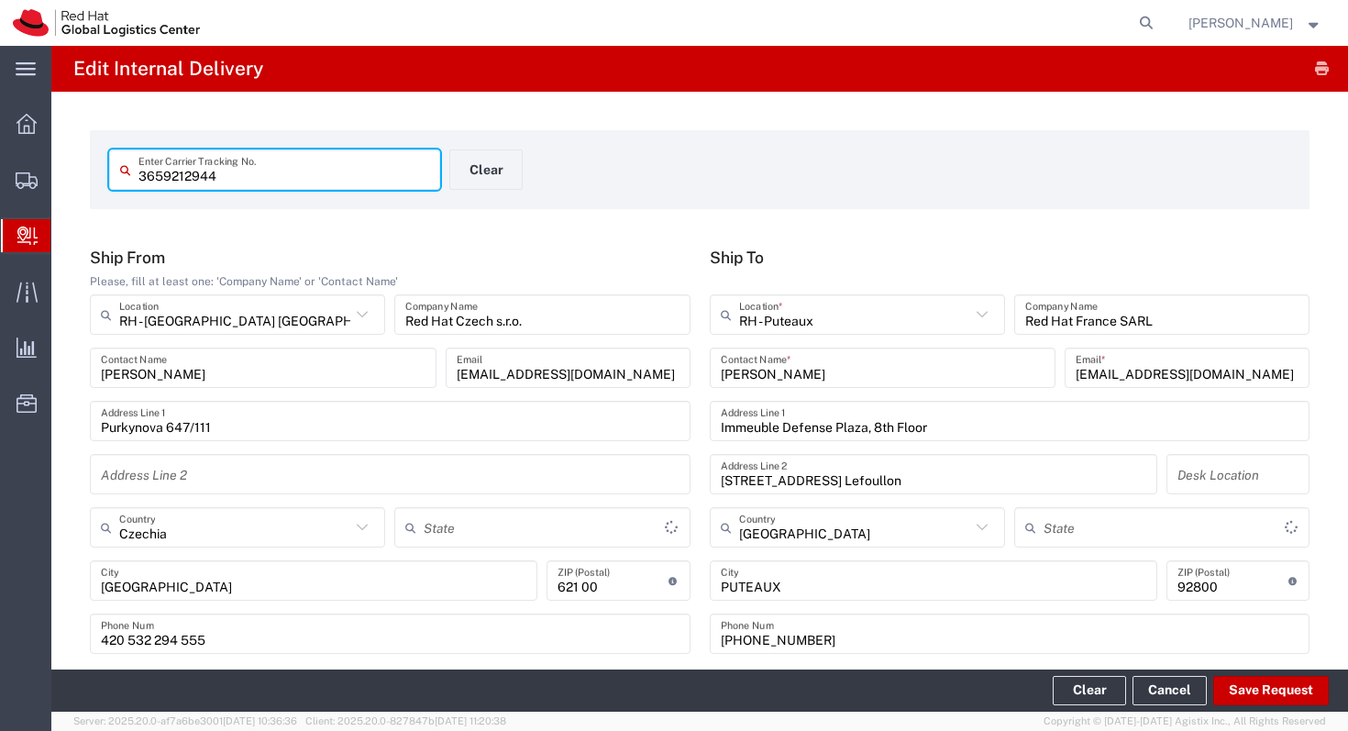
type input "Your Packaging"
type input "Economy Select"
click at [1251, 696] on button "Save Request" at bounding box center [1271, 690] width 116 height 29
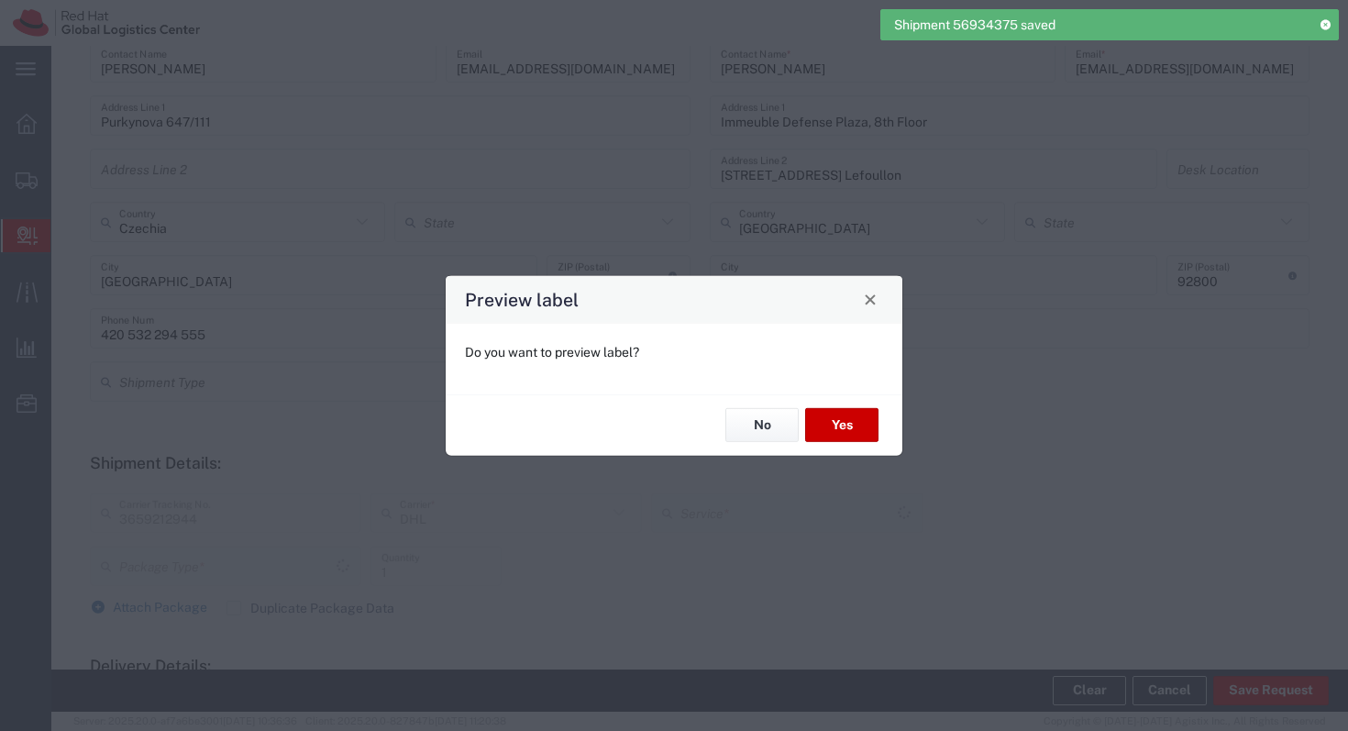
scroll to position [901, 0]
type input "Your Packaging"
type input "Economy Select"
click at [757, 417] on button "No" at bounding box center [761, 425] width 73 height 34
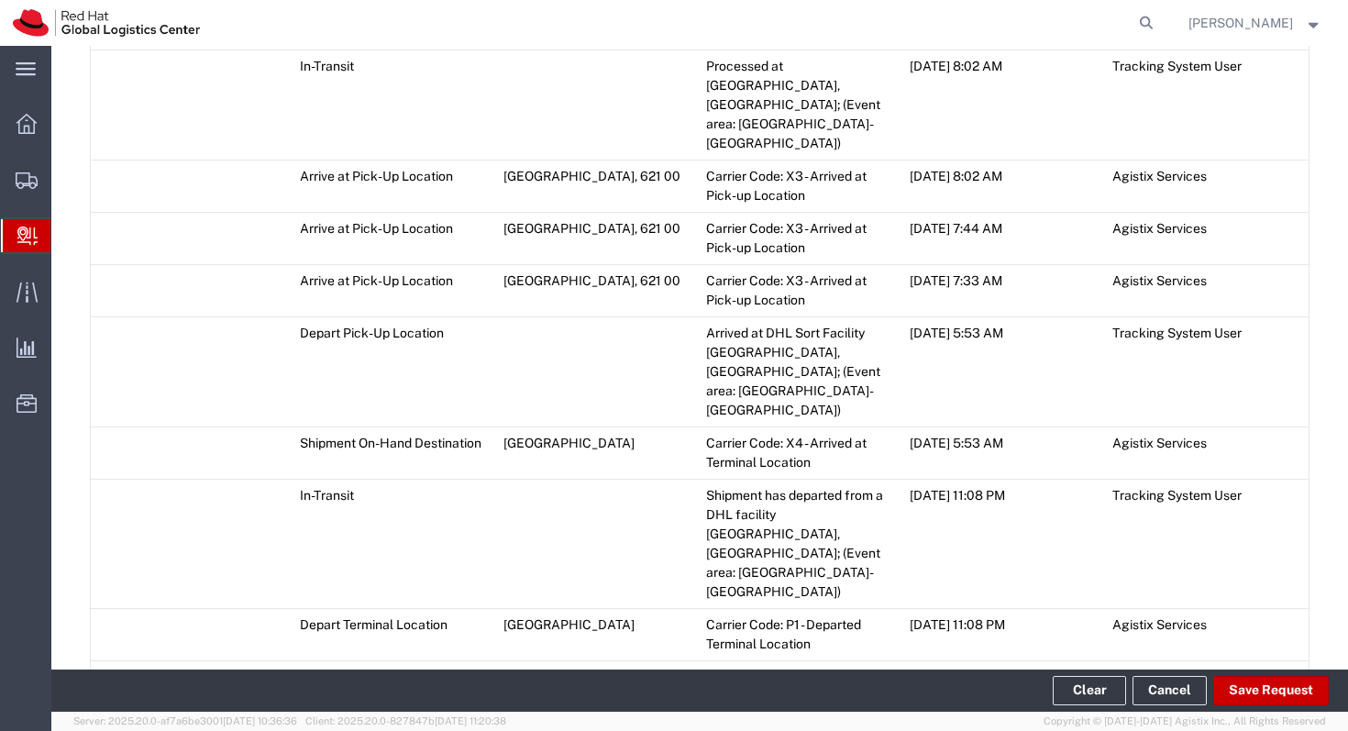
scroll to position [2901, 0]
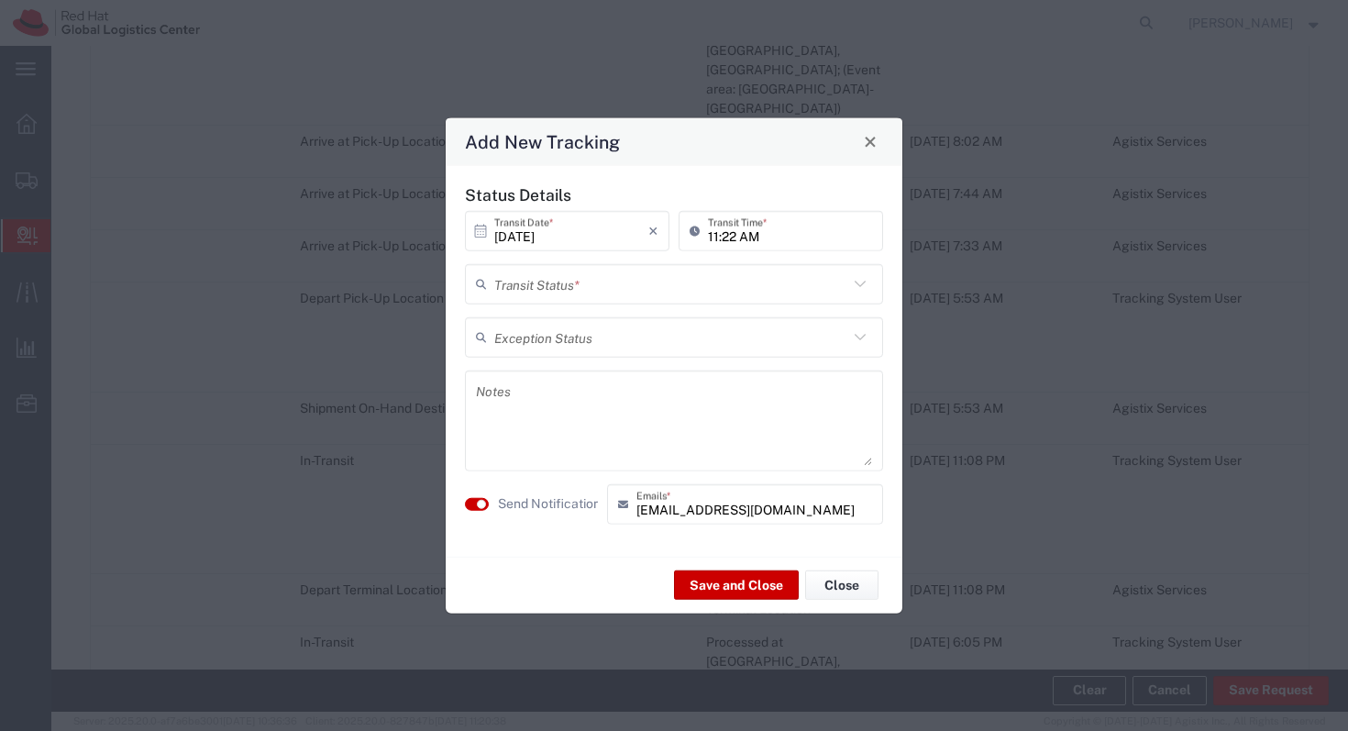
click at [494, 286] on input "text" at bounding box center [671, 284] width 354 height 32
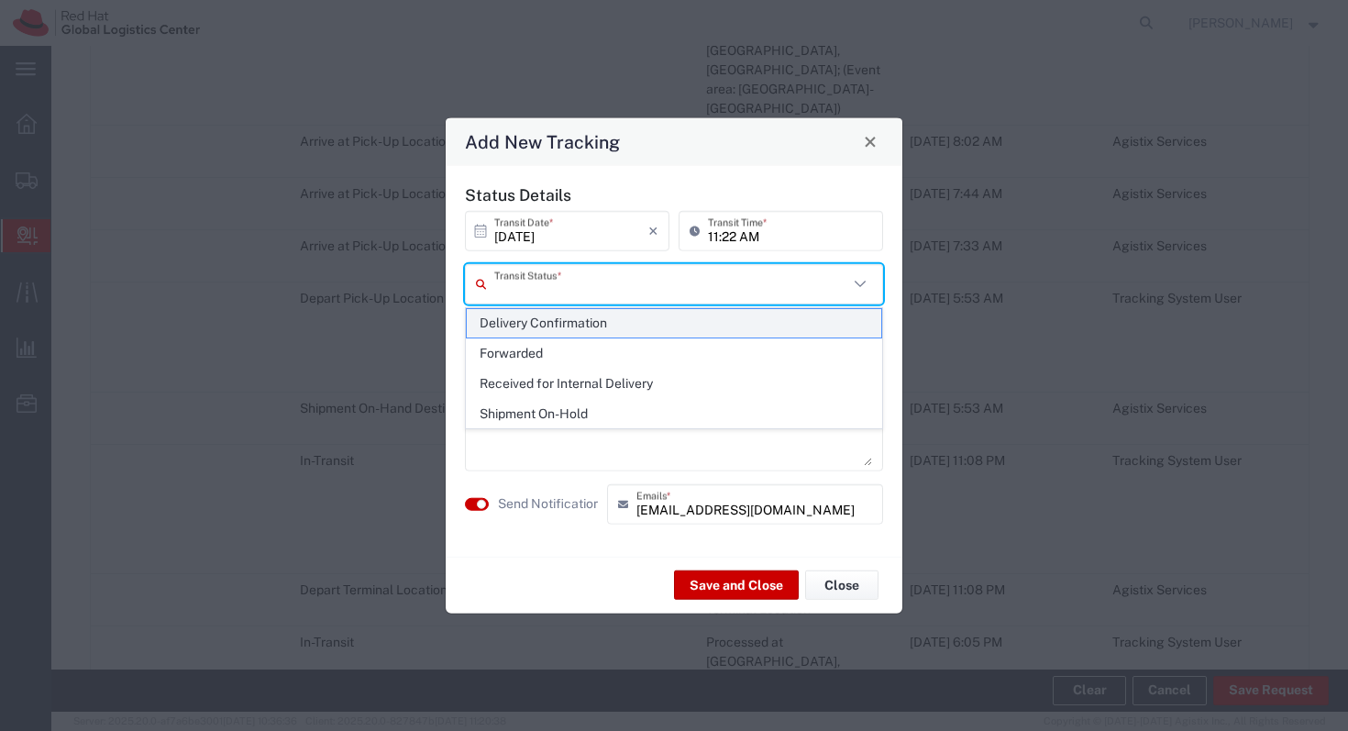
click at [521, 330] on span "Delivery Confirmation" at bounding box center [674, 323] width 414 height 28
type input "Delivery Confirmation"
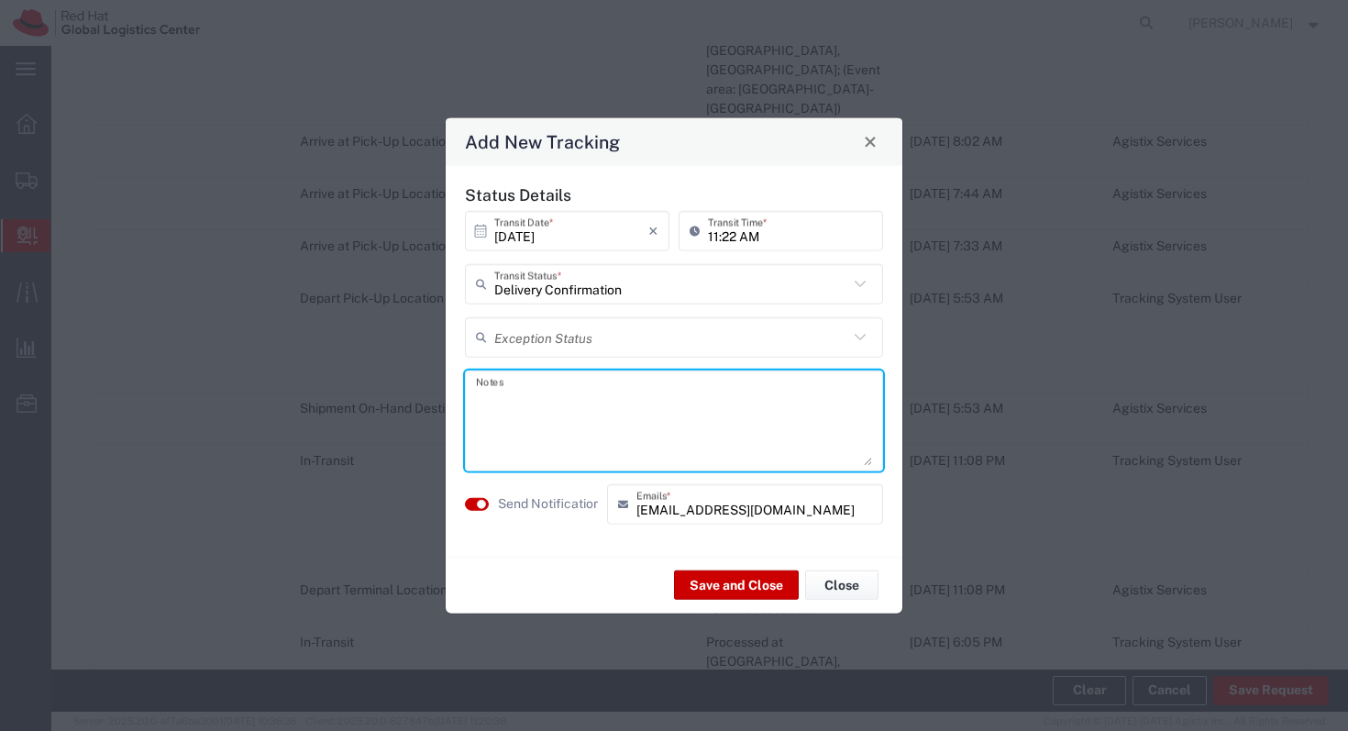
click at [518, 402] on textarea at bounding box center [674, 420] width 396 height 90
paste textarea "parcel at the reception - see Irene Tirozzi"
type textarea "parcel at the reception - see Irene Tirozzi"
click at [721, 586] on button "Save and Close" at bounding box center [736, 584] width 125 height 29
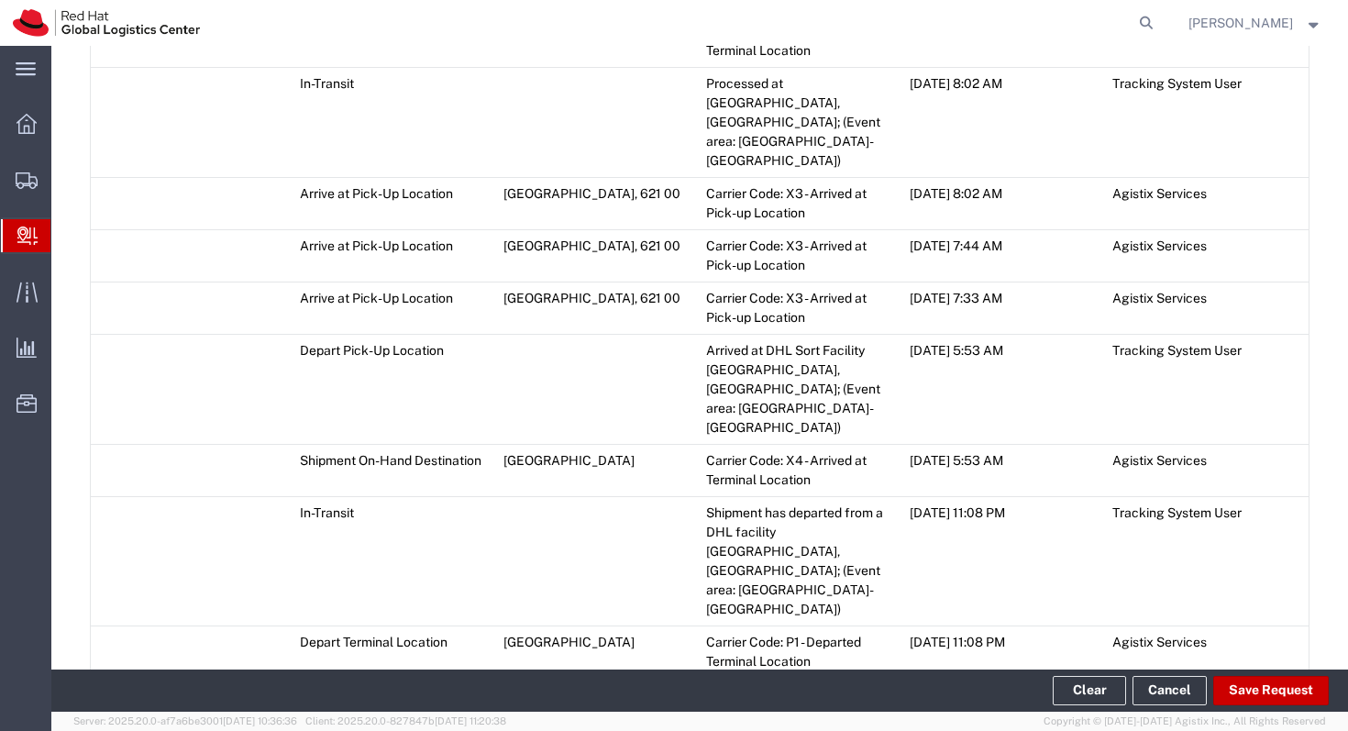
scroll to position [2954, 0]
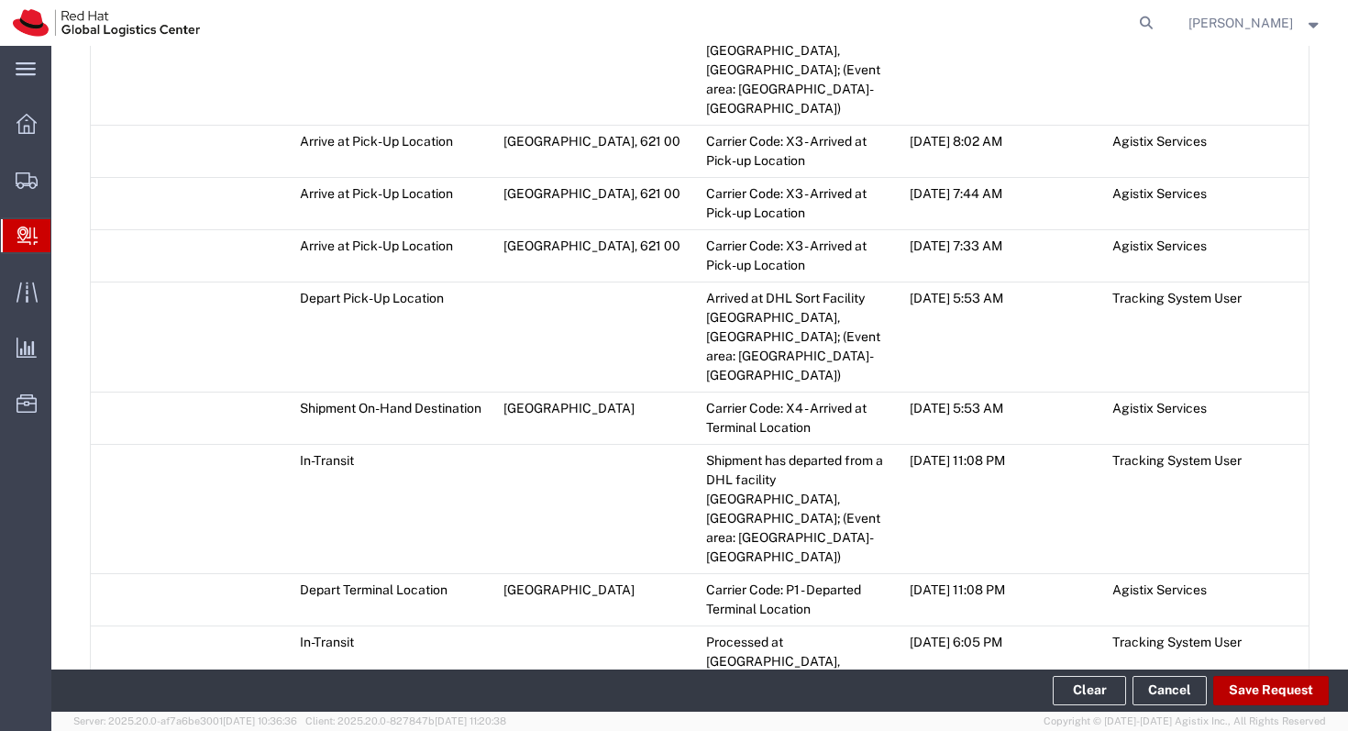
click at [1247, 683] on button "Save Request" at bounding box center [1271, 690] width 116 height 29
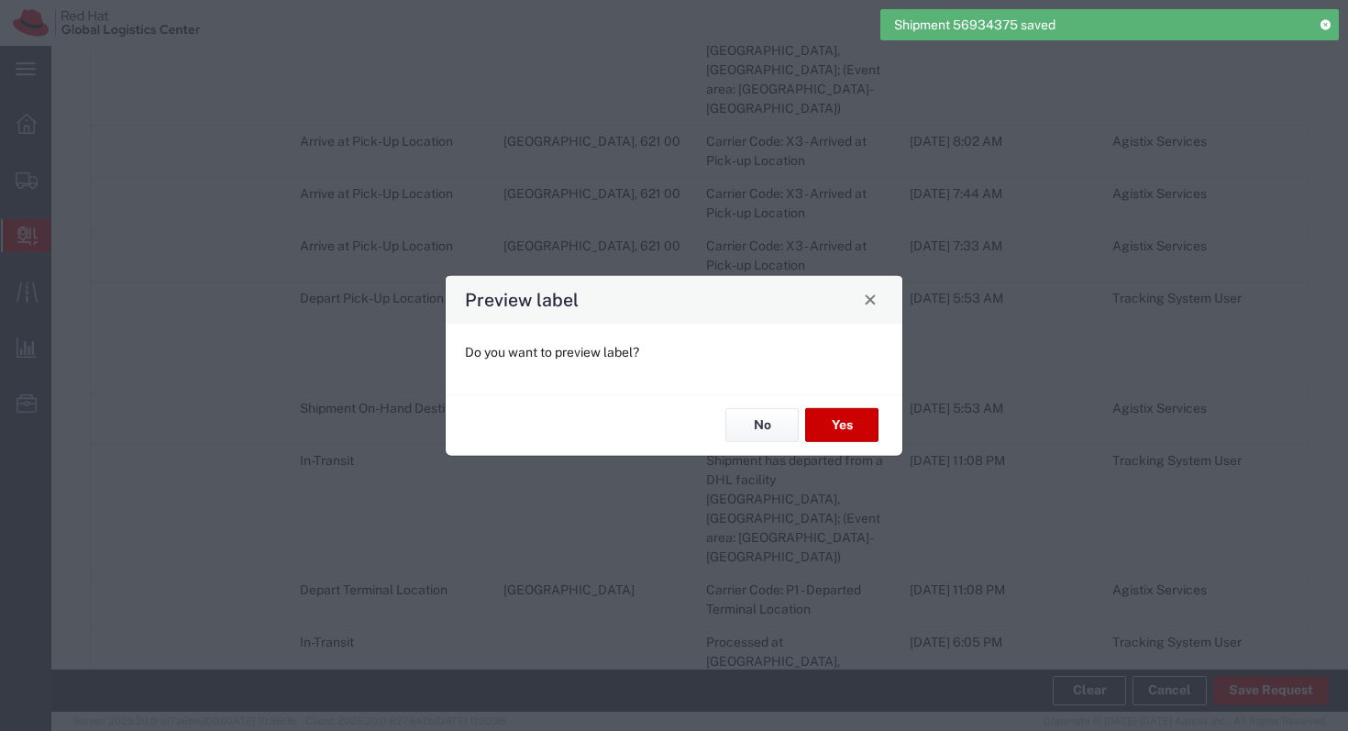
type input "Your Packaging"
type input "Economy Select"
click at [745, 446] on div "No Yes" at bounding box center [674, 423] width 457 height 61
click at [749, 433] on button "No" at bounding box center [761, 425] width 73 height 34
